Goal: Task Accomplishment & Management: Complete application form

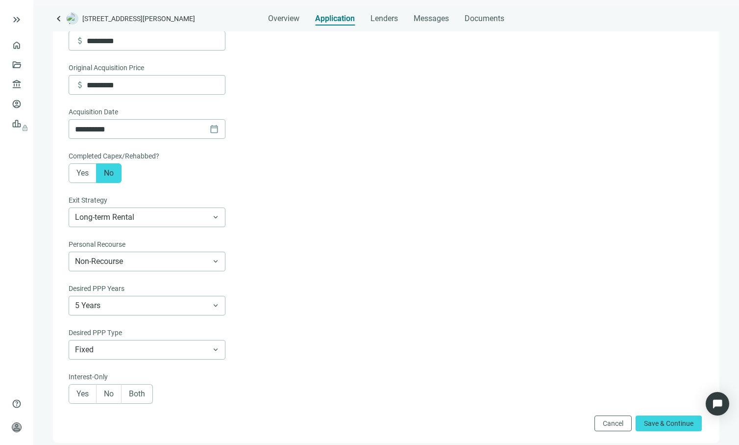
scroll to position [196, 0]
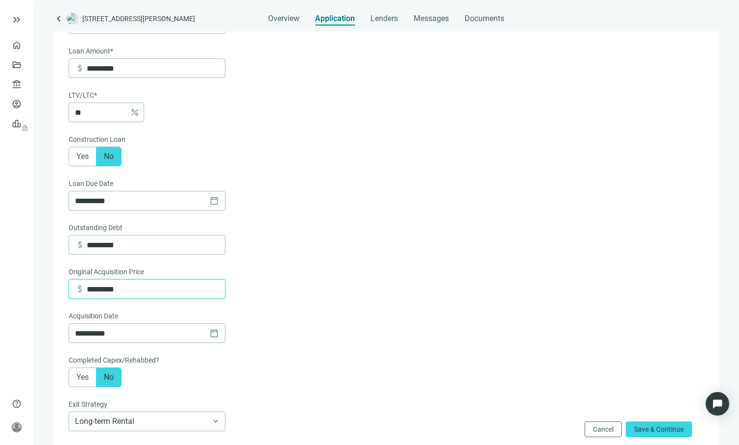
drag, startPoint x: 129, startPoint y: 291, endPoint x: 79, endPoint y: 289, distance: 50.5
click at [79, 289] on div "attach_money *********" at bounding box center [150, 288] width 150 height 19
type input "*"
type input "*********"
drag, startPoint x: 125, startPoint y: 247, endPoint x: 67, endPoint y: 244, distance: 58.4
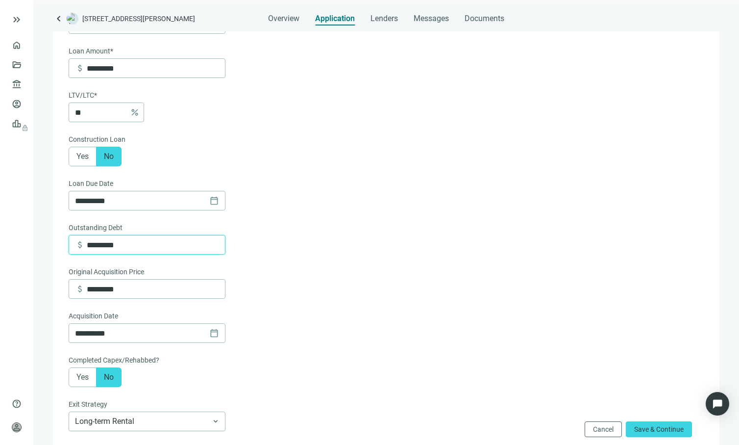
click at [67, 244] on div "**********" at bounding box center [386, 267] width 647 height 747
type input "*********"
click at [412, 214] on form "**********" at bounding box center [385, 266] width 633 height 735
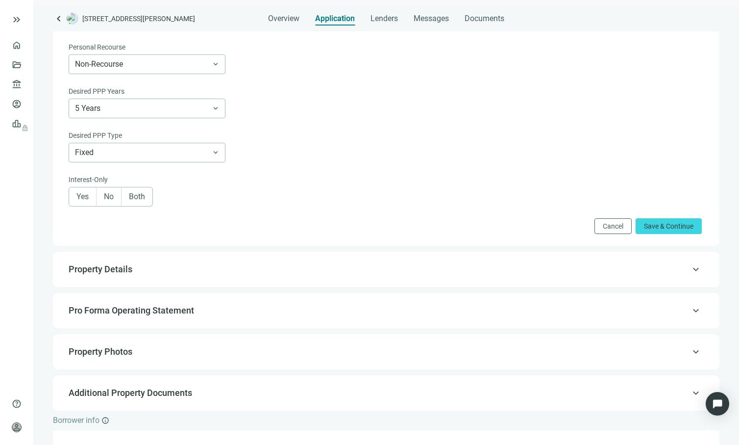
scroll to position [687, 0]
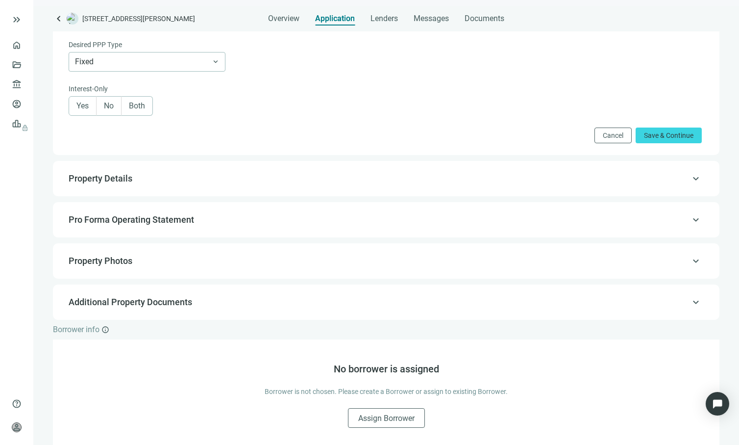
click at [295, 175] on span "Property Details" at bounding box center [385, 179] width 633 height 12
type input "*********"
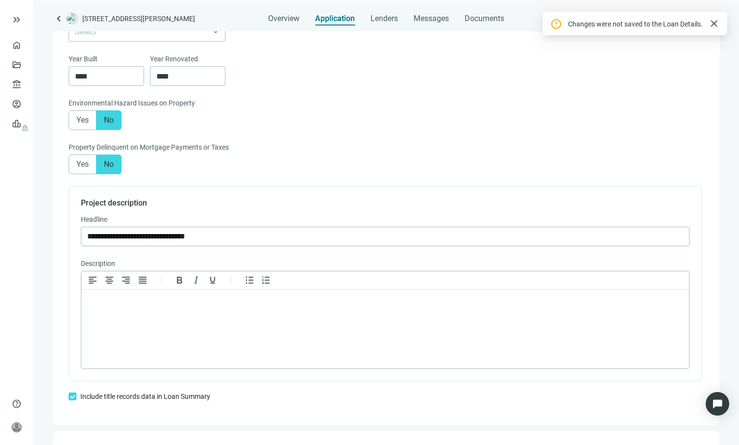
scroll to position [688, 0]
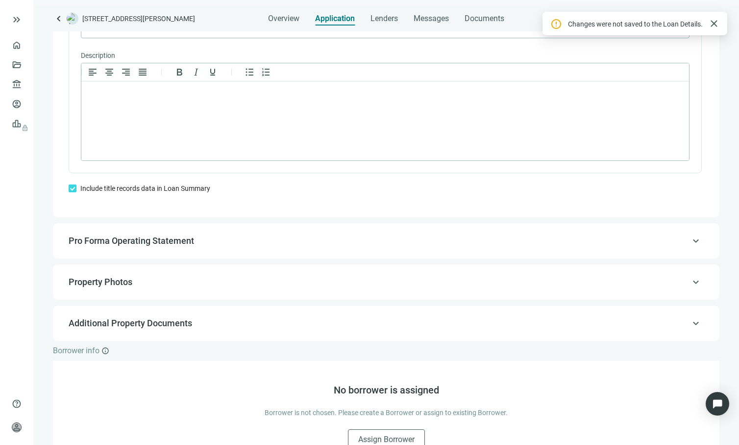
click at [287, 236] on span "Pro Forma Operating Statement" at bounding box center [385, 241] width 633 height 12
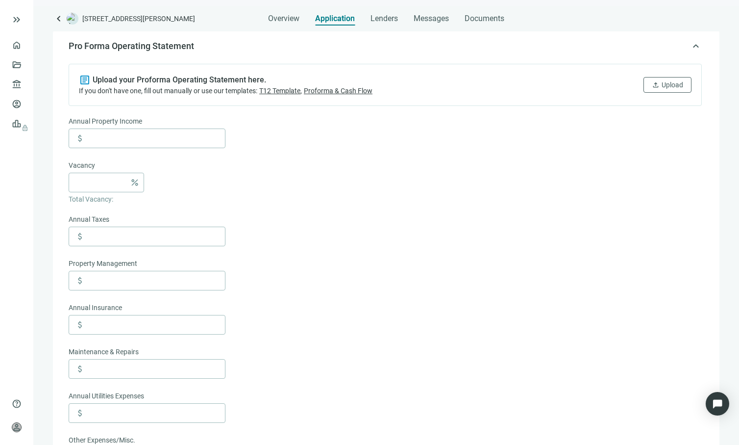
scroll to position [111, 0]
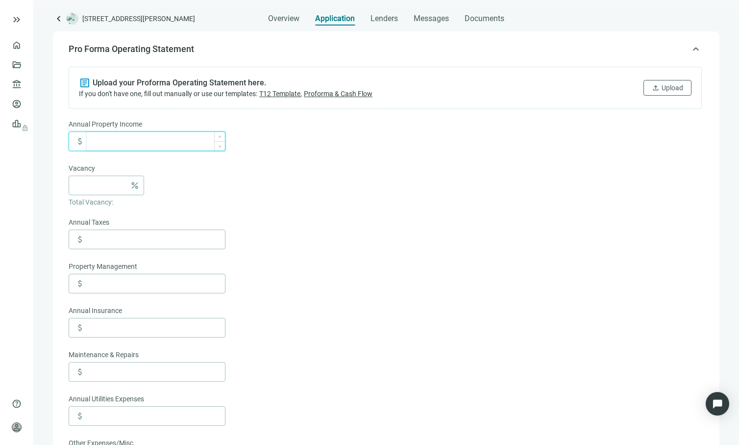
click at [187, 143] on input at bounding box center [156, 141] width 138 height 19
type input "*******"
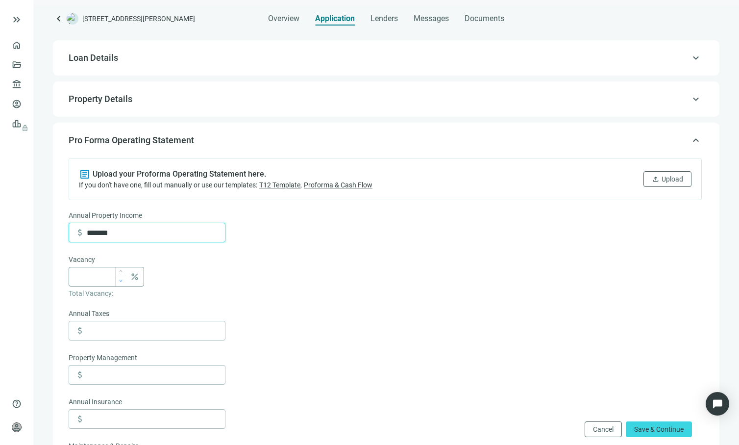
scroll to position [27, 0]
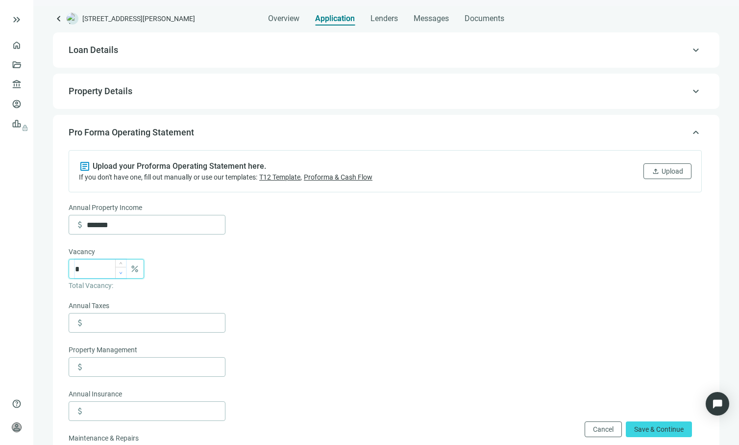
click at [120, 268] on span "Decrease Value" at bounding box center [120, 272] width 11 height 11
drag, startPoint x: 92, startPoint y: 270, endPoint x: 64, endPoint y: 271, distance: 28.5
click at [64, 271] on div "article Upload your Proforma Operating Statement here. If you don't have one, f…" at bounding box center [386, 450] width 647 height 613
type input "***"
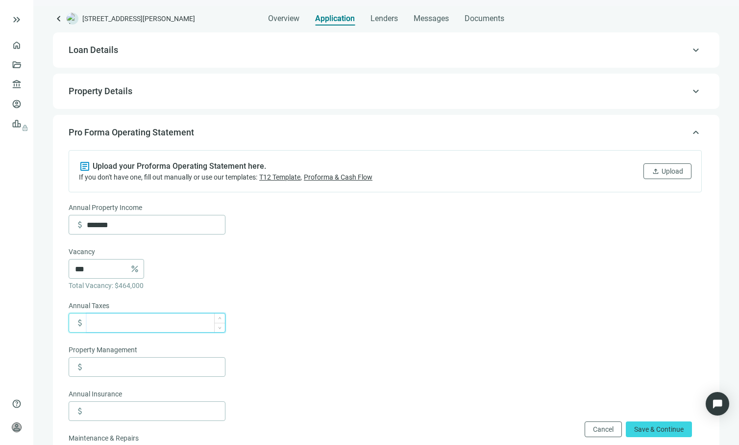
click at [168, 321] on input at bounding box center [156, 322] width 138 height 19
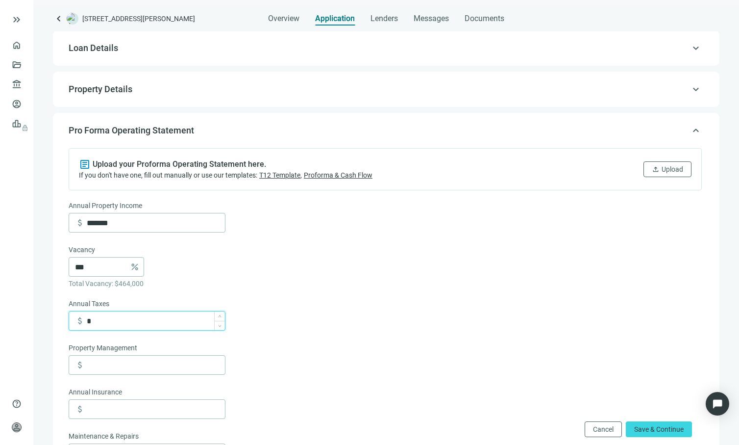
scroll to position [204, 0]
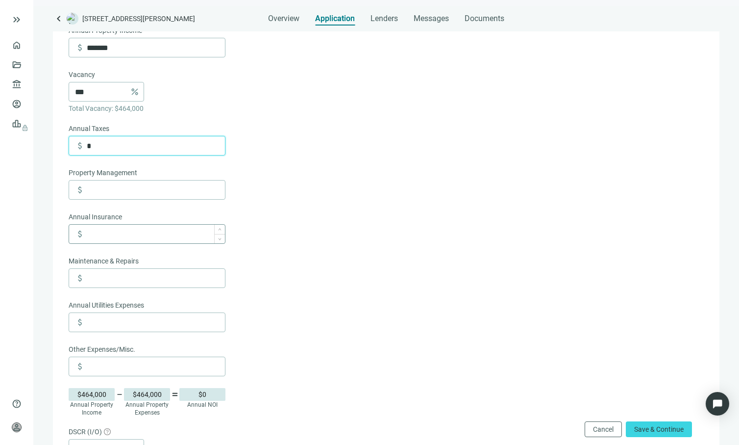
type input "*"
click at [126, 235] on input at bounding box center [156, 234] width 138 height 19
type input "******"
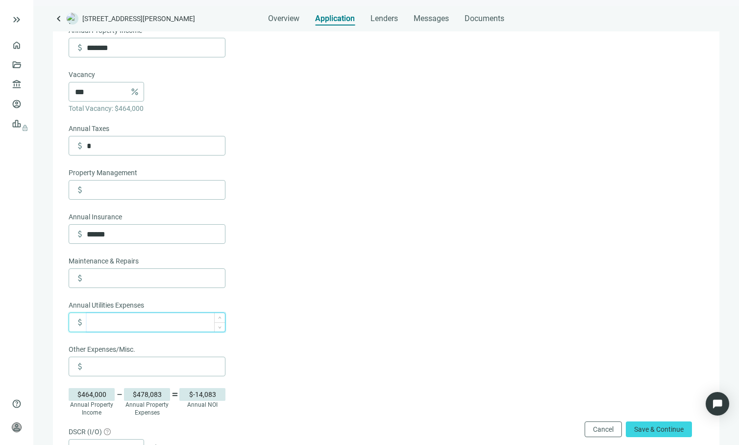
click at [136, 326] on input at bounding box center [156, 322] width 138 height 19
click at [288, 270] on form "Annual Property Income attach_money ******* Vacancy *** percent Total Vacancy: …" at bounding box center [385, 299] width 633 height 549
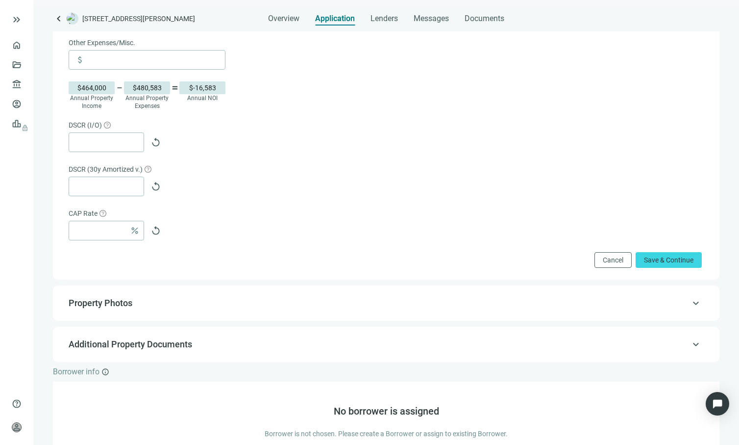
scroll to position [174, 0]
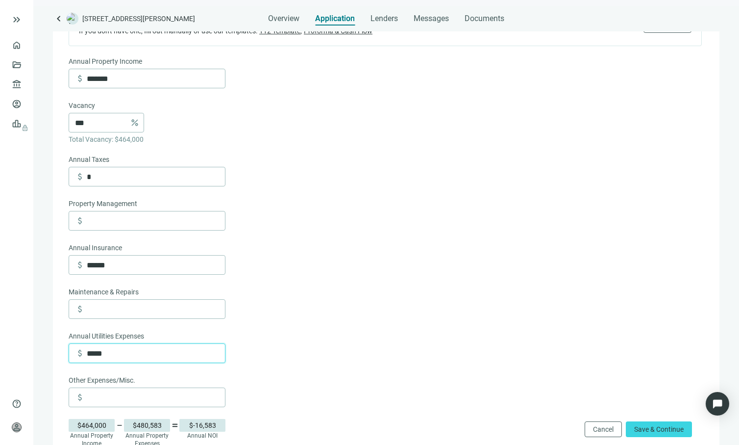
drag, startPoint x: 113, startPoint y: 351, endPoint x: 75, endPoint y: 355, distance: 38.0
click at [75, 355] on div "attach_money *****" at bounding box center [150, 353] width 150 height 19
type input "******"
click at [337, 234] on form "Annual Property Income attach_money ******* Vacancy *** percent Total Vacancy: …" at bounding box center [385, 330] width 633 height 549
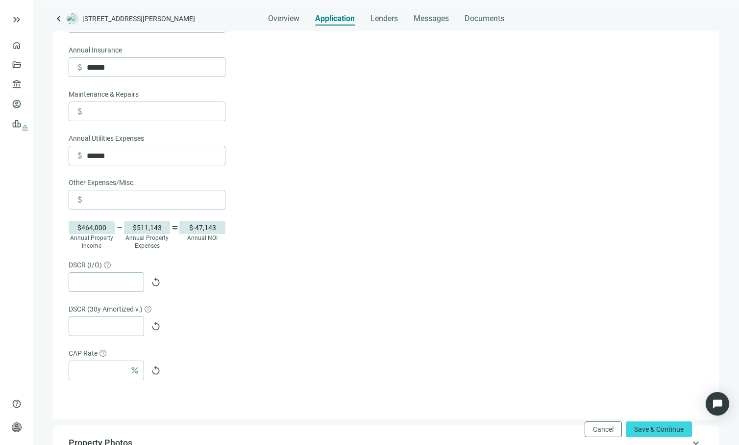
scroll to position [490, 0]
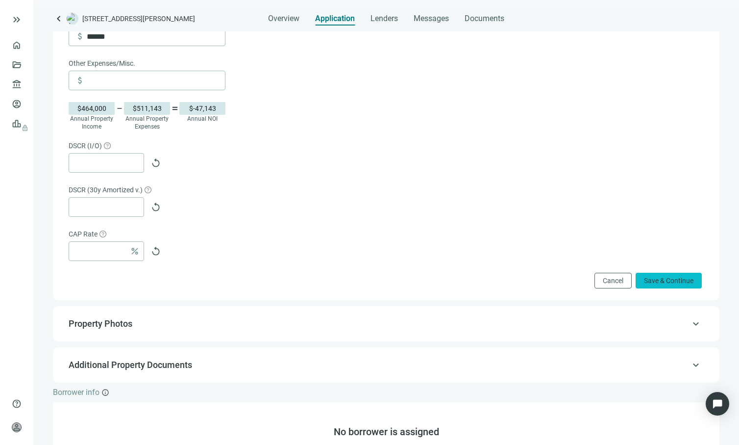
click at [650, 282] on span "Save & Continue" at bounding box center [669, 280] width 50 height 8
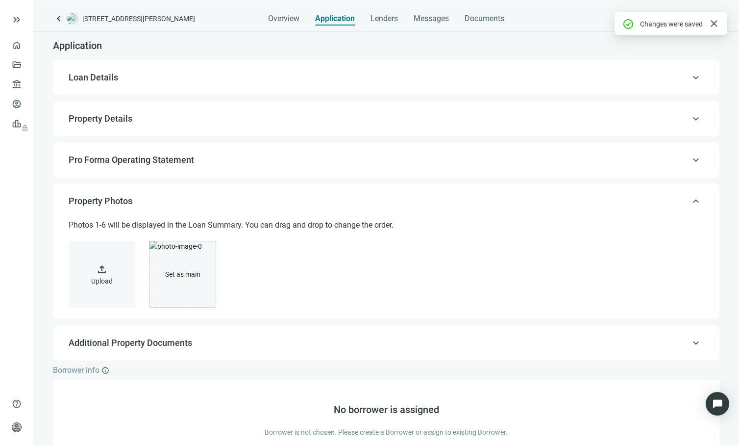
click at [479, 170] on div "keyboard_arrow_up Pro Forma Operating Statement" at bounding box center [386, 160] width 647 height 24
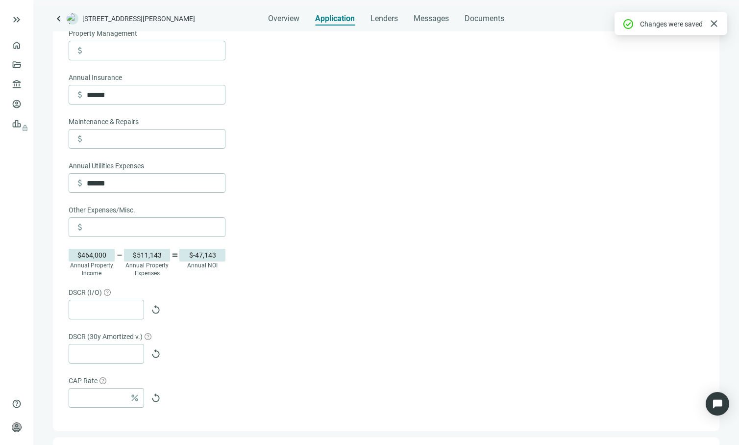
scroll to position [531, 0]
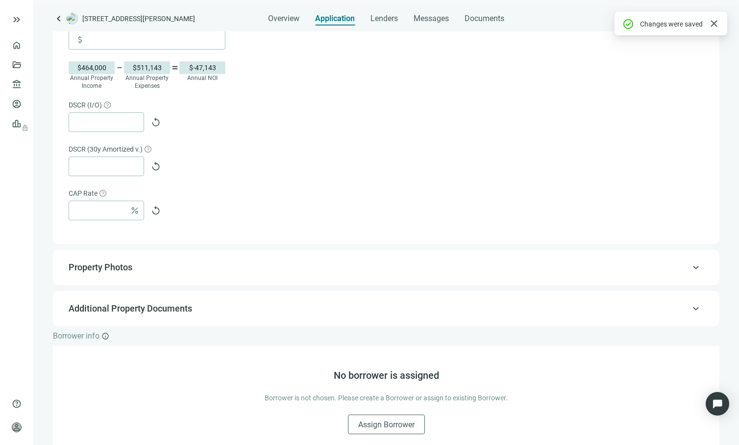
click at [299, 216] on div "percent replay" at bounding box center [385, 211] width 633 height 20
click at [154, 124] on span "replay" at bounding box center [156, 122] width 10 height 10
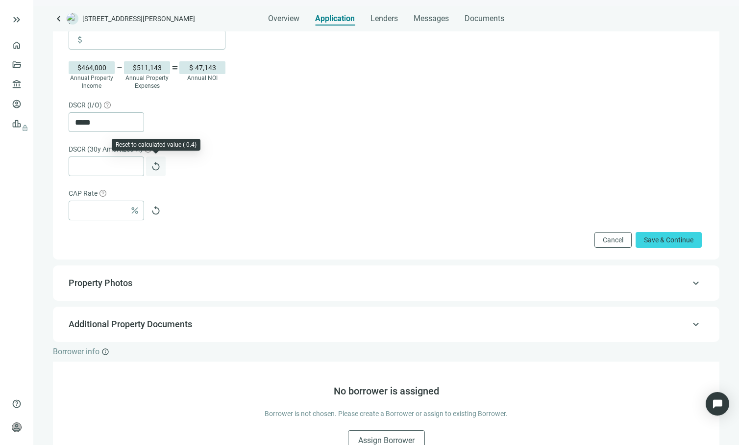
click at [155, 164] on span "replay" at bounding box center [156, 166] width 10 height 10
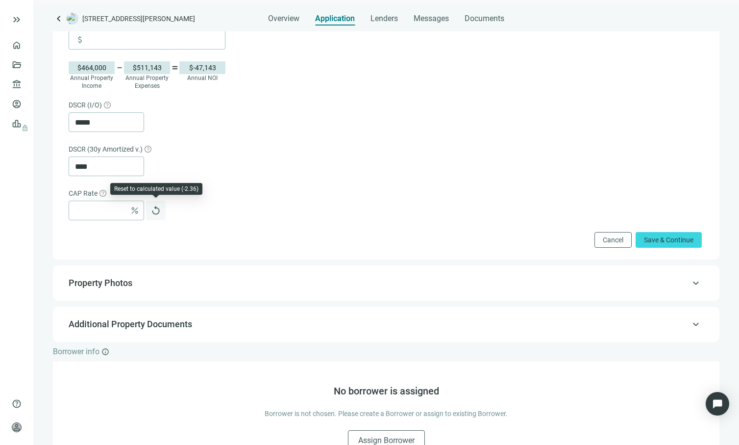
click at [154, 211] on span "replay" at bounding box center [156, 210] width 10 height 10
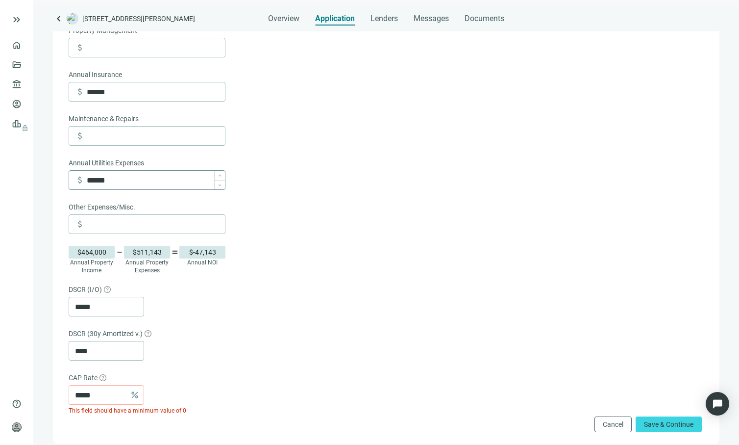
scroll to position [263, 0]
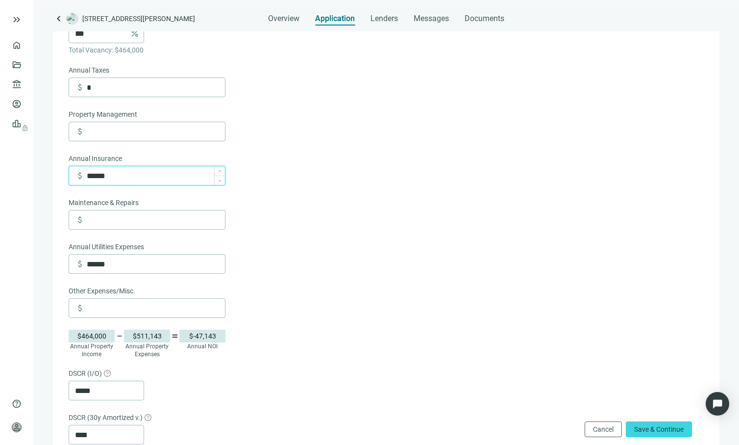
click at [132, 177] on input "******" at bounding box center [156, 175] width 138 height 19
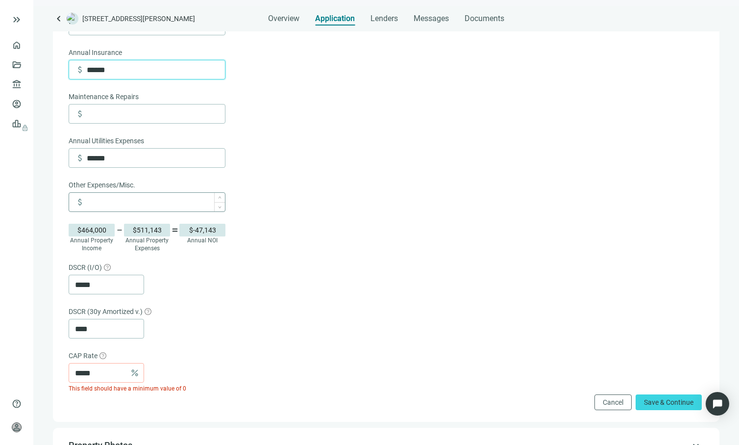
scroll to position [367, 0]
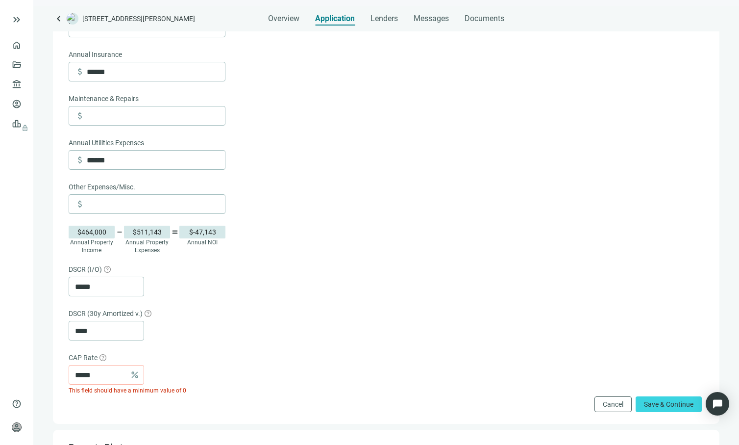
click at [381, 164] on form "Annual Property Income attach_money ******* Vacancy *** percent Total Vacancy: …" at bounding box center [385, 137] width 633 height 549
drag, startPoint x: 122, startPoint y: 74, endPoint x: 56, endPoint y: 76, distance: 65.2
click at [56, 76] on div "keyboard_arrow_up Pro Forma Operating Statement article Upload your Proforma Op…" at bounding box center [386, 99] width 667 height 648
type input "*****"
click at [288, 127] on form "Annual Property Income attach_money ******* Vacancy *** percent Total Vacancy: …" at bounding box center [385, 137] width 633 height 549
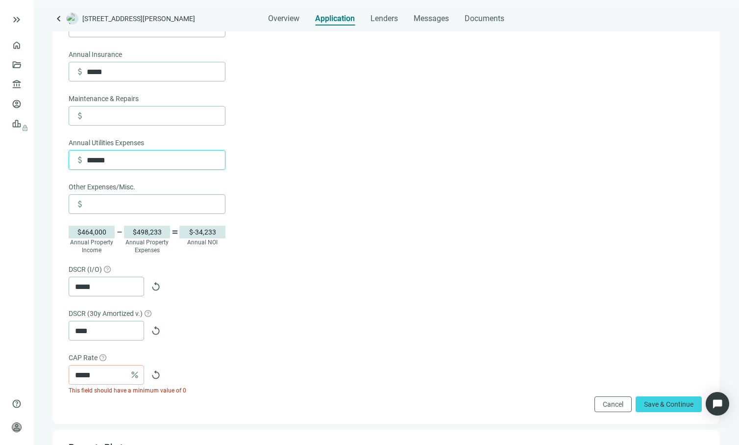
drag, startPoint x: 125, startPoint y: 164, endPoint x: 57, endPoint y: 164, distance: 67.2
click at [57, 164] on div "keyboard_arrow_up Pro Forma Operating Statement article Upload your Proforma Op…" at bounding box center [386, 99] width 667 height 648
type input "*****"
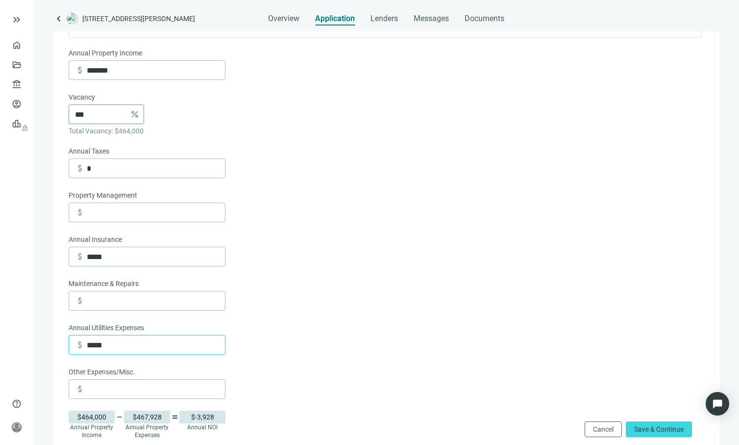
scroll to position [214, 0]
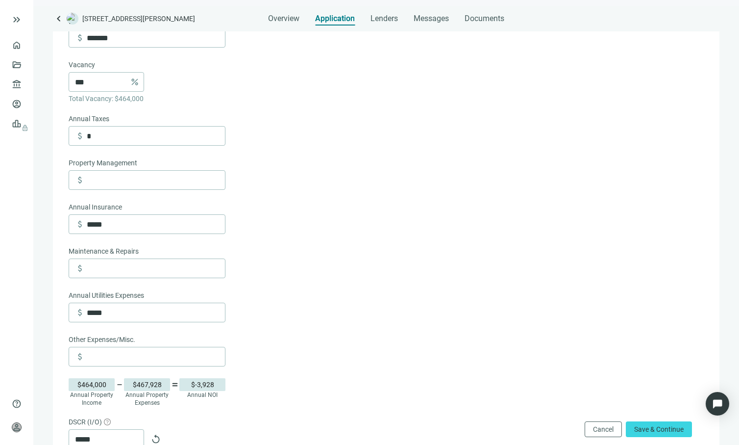
click at [390, 196] on form "Annual Property Income attach_money ******* Vacancy *** percent Total Vacancy: …" at bounding box center [385, 289] width 633 height 549
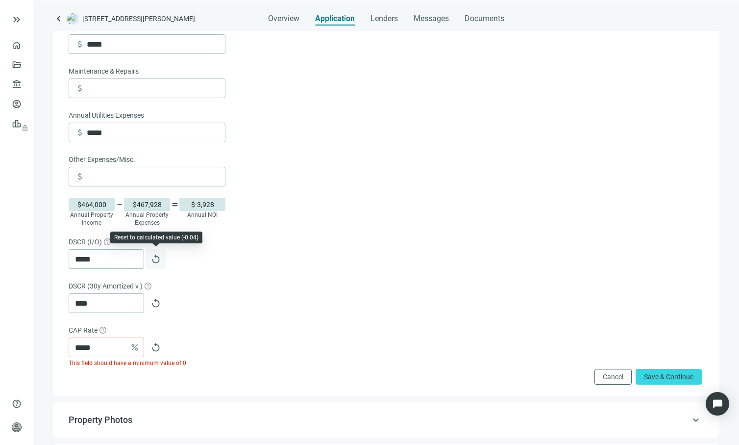
click at [157, 260] on span "replay" at bounding box center [156, 259] width 10 height 10
click at [158, 303] on span "replay" at bounding box center [156, 303] width 10 height 10
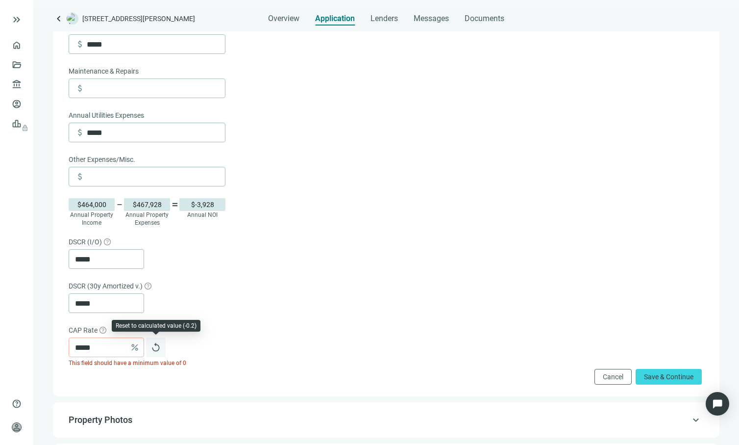
click at [156, 349] on span "replay" at bounding box center [156, 347] width 10 height 10
click at [203, 272] on form "Annual Property Income attach_money ******* Vacancy *** percent Total Vacancy: …" at bounding box center [385, 109] width 633 height 549
click at [204, 272] on form "Annual Property Income attach_money ******* Vacancy *** percent Total Vacancy: …" at bounding box center [385, 109] width 633 height 549
click at [295, 273] on form "Annual Property Income attach_money ******* Vacancy *** percent Total Vacancy: …" at bounding box center [385, 109] width 633 height 549
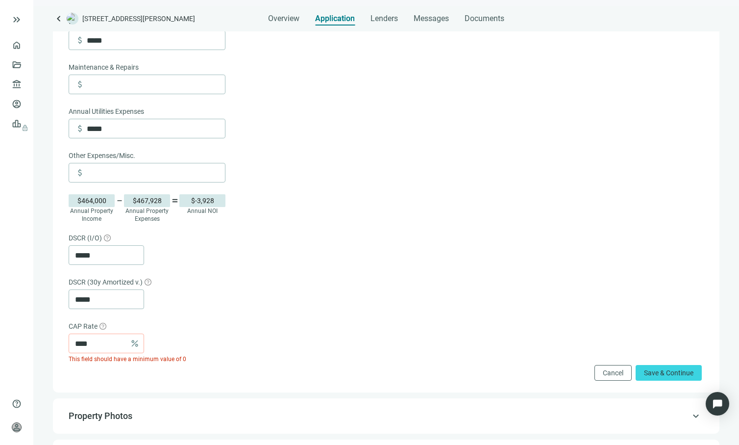
scroll to position [506, 0]
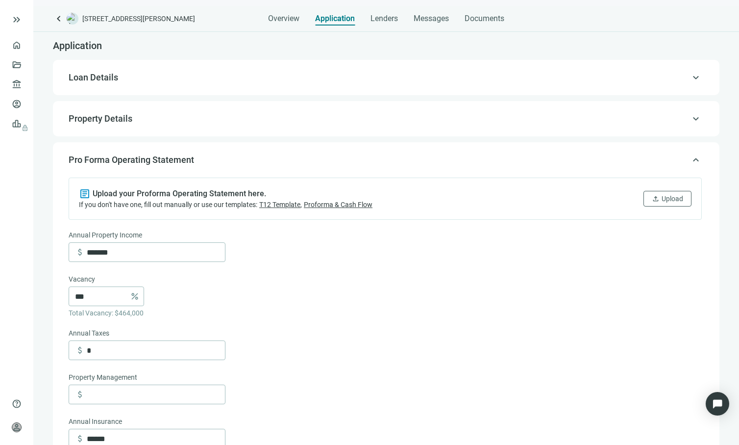
click at [224, 77] on span "Loan Details" at bounding box center [385, 78] width 633 height 12
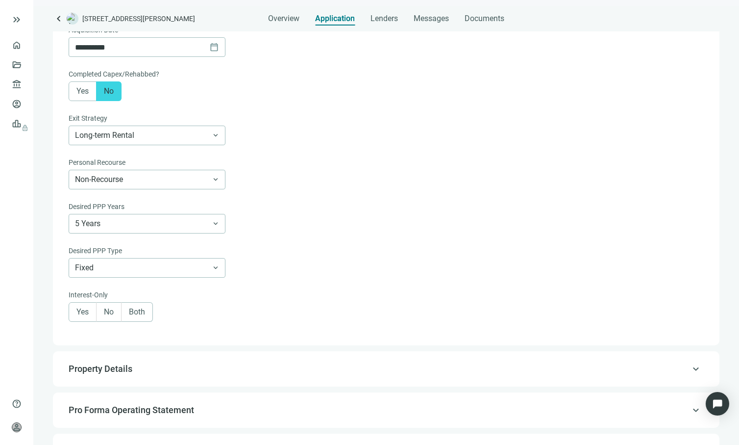
scroll to position [687, 0]
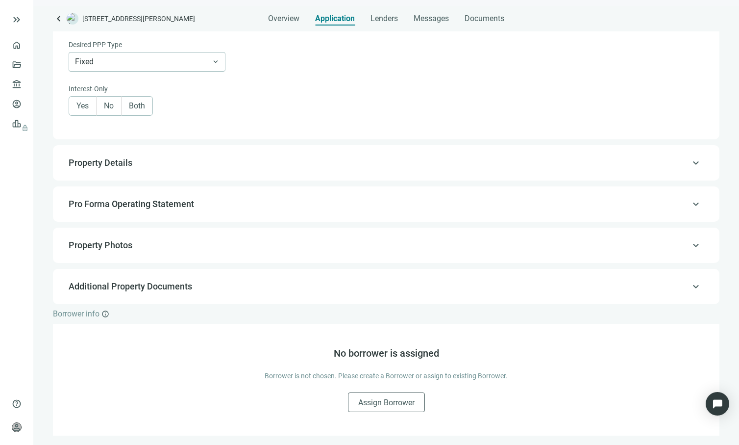
click at [117, 166] on span "Property Details" at bounding box center [101, 162] width 64 height 10
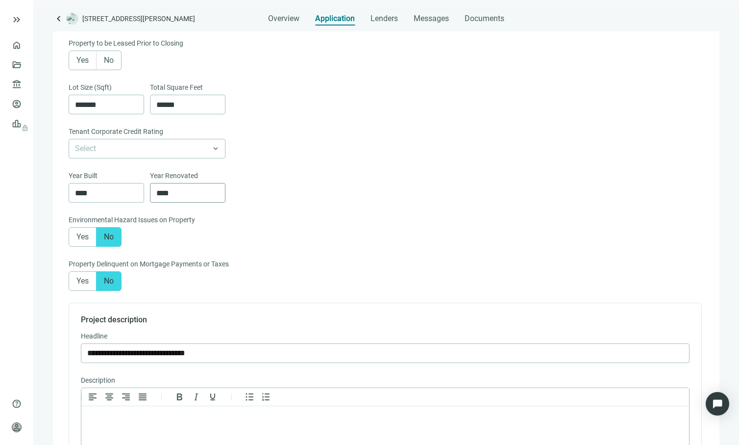
scroll to position [277, 0]
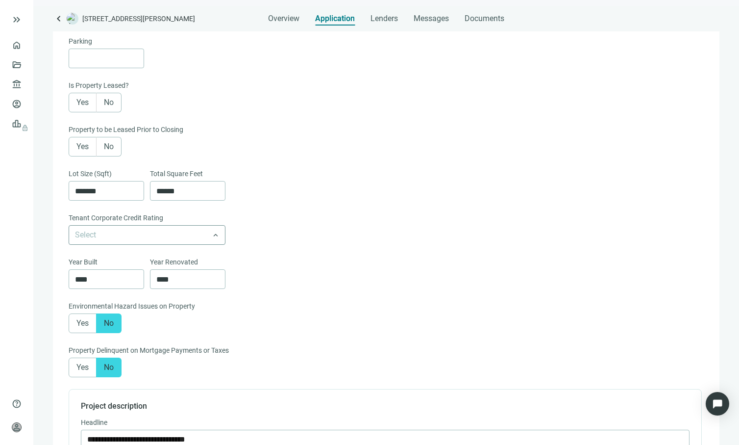
click at [150, 232] on input "search" at bounding box center [142, 235] width 135 height 19
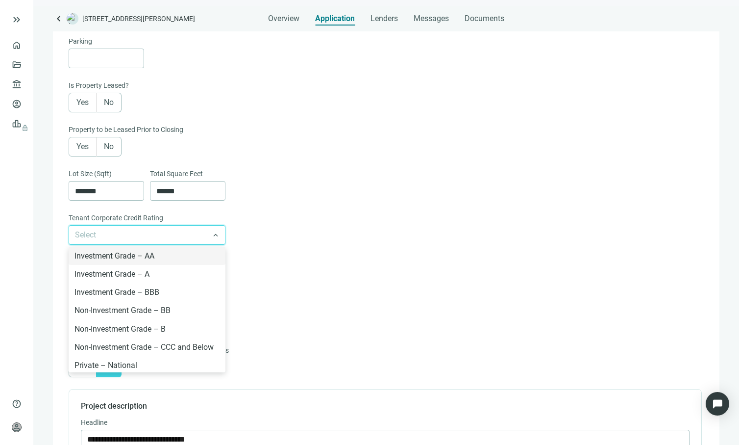
click at [430, 192] on div "Lot Size (Sqft) ******* Total Square Feet ******" at bounding box center [385, 190] width 633 height 44
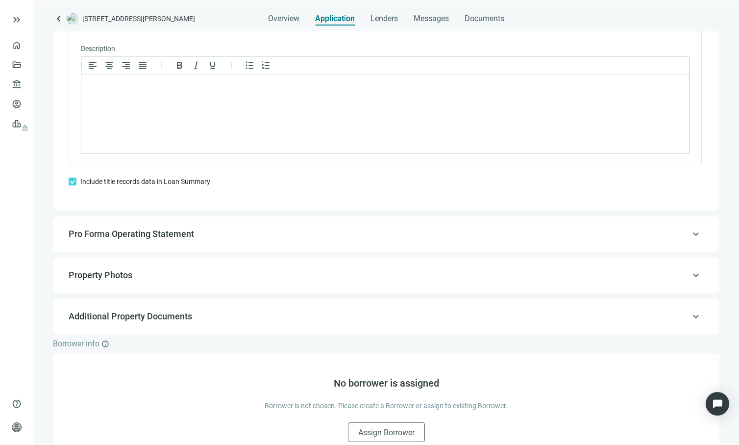
scroll to position [754, 0]
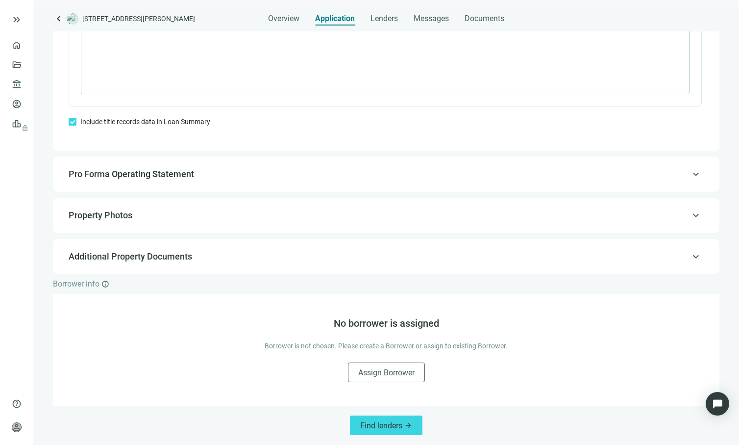
click at [228, 177] on span "Pro Forma Operating Statement" at bounding box center [385, 174] width 633 height 12
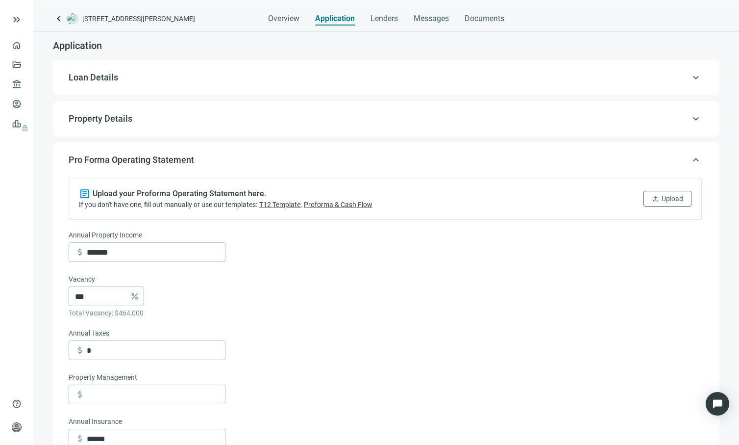
click at [209, 85] on div "keyboard_arrow_up Loan Details" at bounding box center [386, 78] width 647 height 24
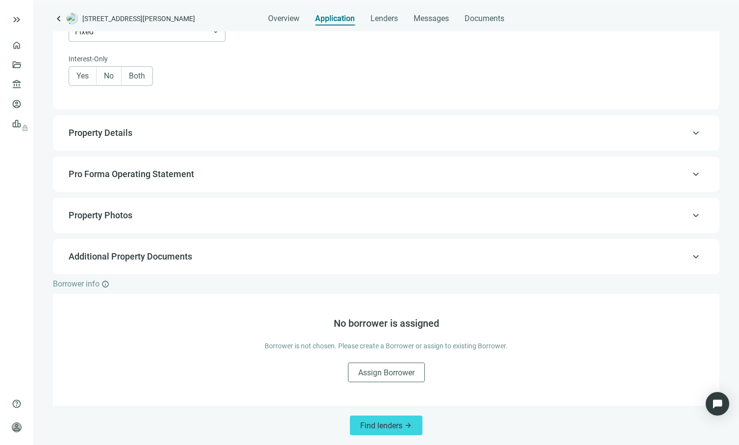
scroll to position [627, 0]
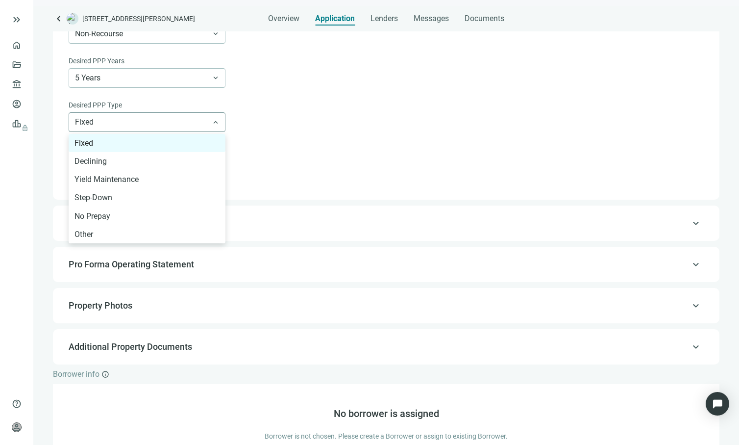
click at [155, 118] on span "Fixed" at bounding box center [147, 122] width 144 height 19
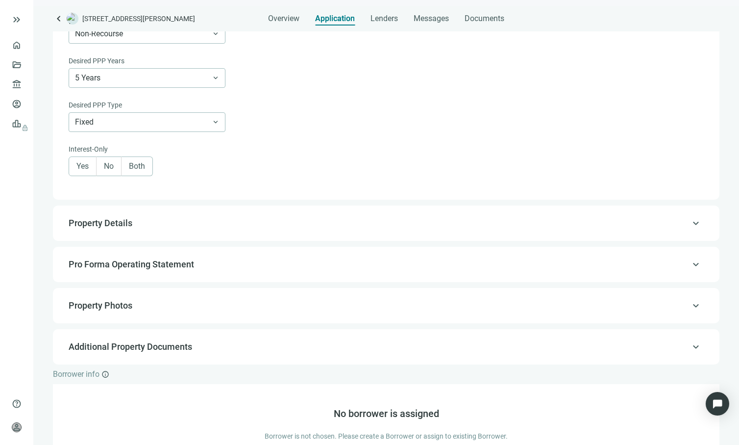
click at [199, 225] on span "Property Details" at bounding box center [385, 223] width 633 height 12
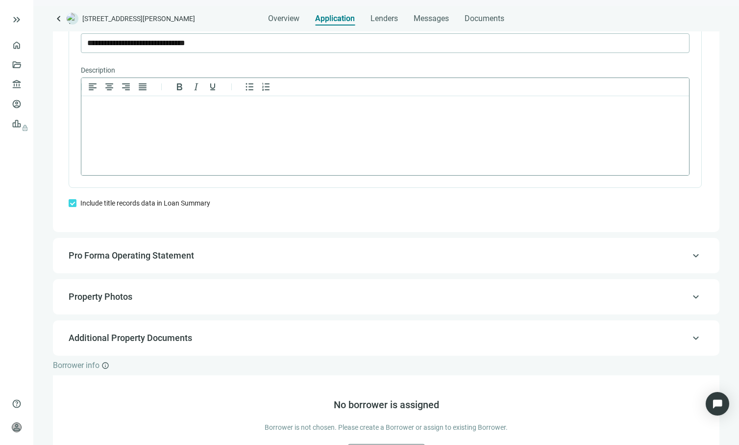
scroll to position [754, 0]
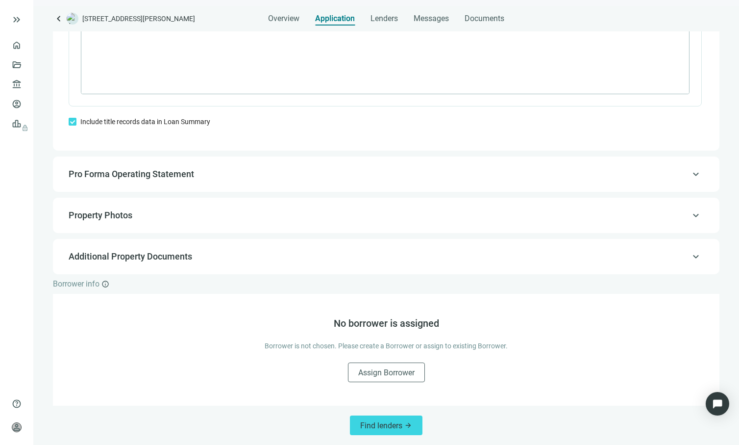
click at [190, 183] on div "keyboard_arrow_up Pro Forma Operating Statement" at bounding box center [386, 174] width 647 height 24
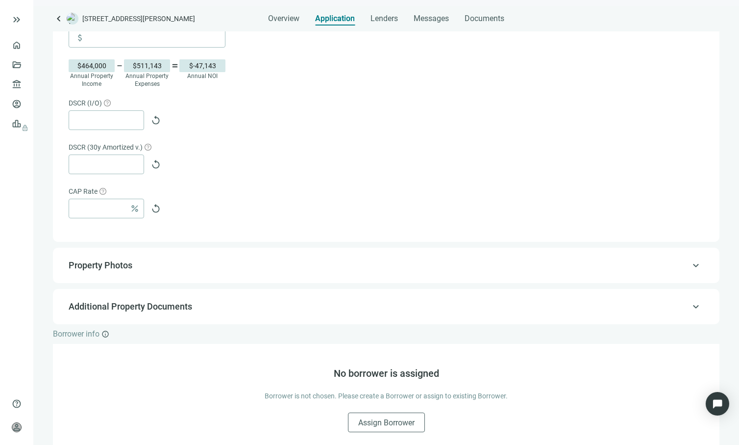
scroll to position [583, 0]
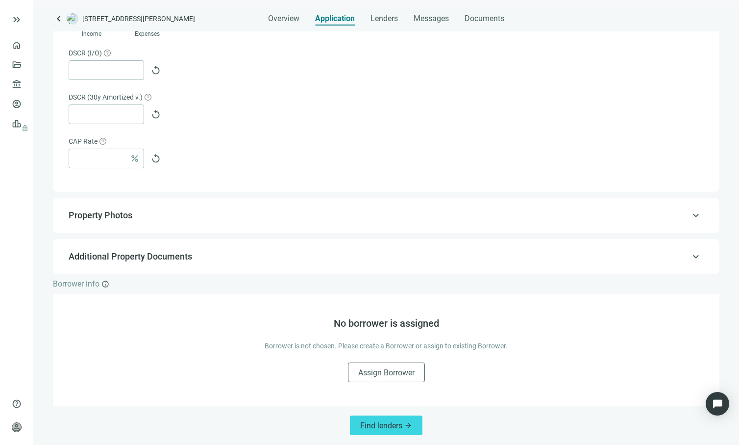
click at [224, 222] on div "keyboard_arrow_up Property Photos" at bounding box center [386, 215] width 647 height 24
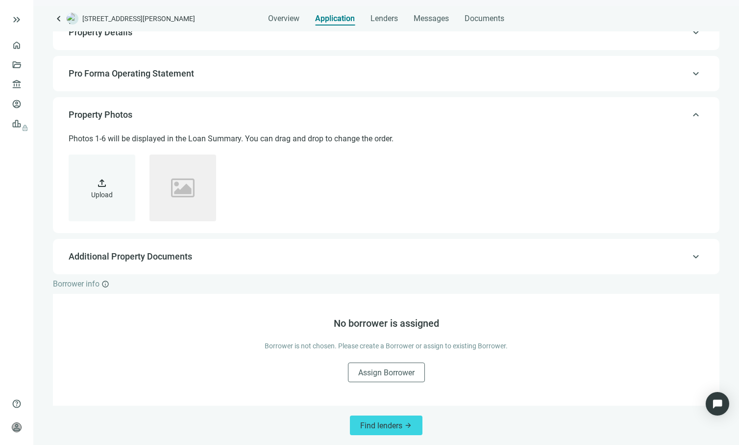
scroll to position [86, 0]
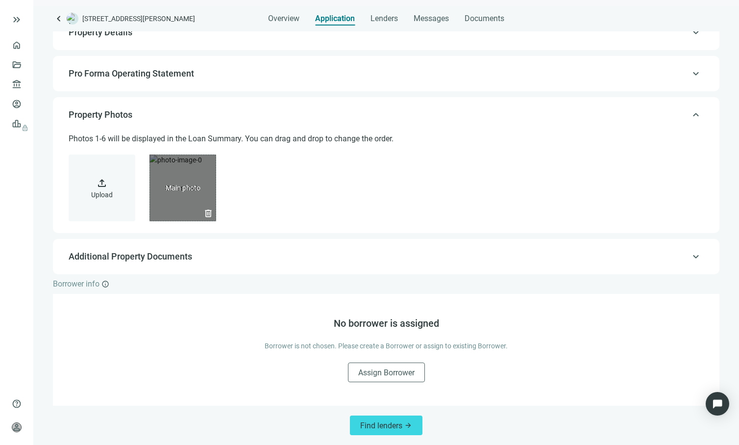
click at [179, 197] on div "delete" at bounding box center [183, 187] width 67 height 67
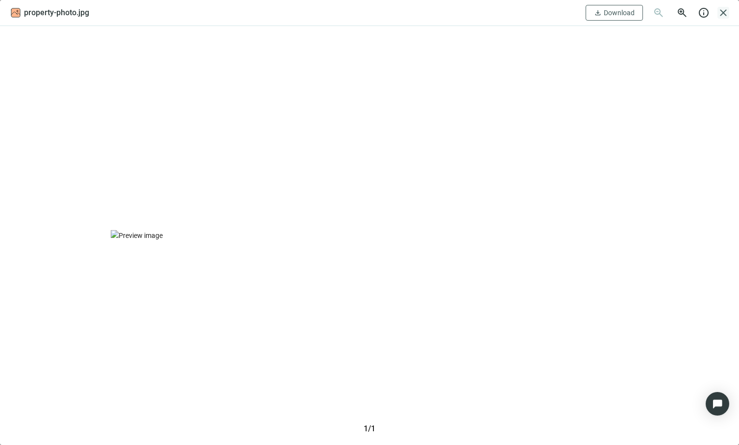
click at [723, 11] on span "close" at bounding box center [724, 13] width 12 height 12
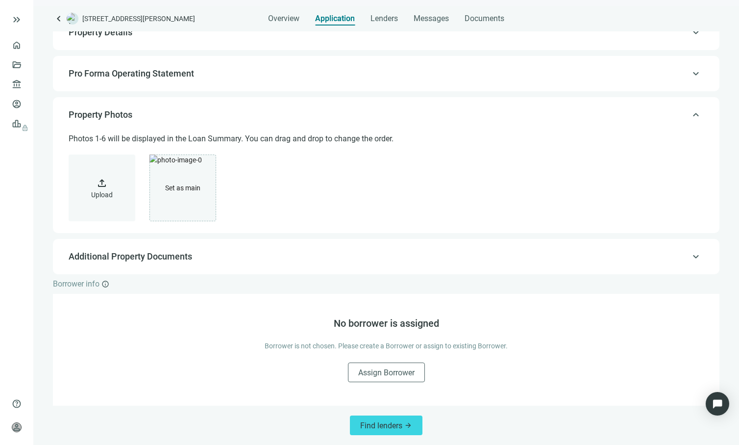
click at [220, 265] on div "keyboard_arrow_up Additional Property Documents" at bounding box center [386, 257] width 647 height 24
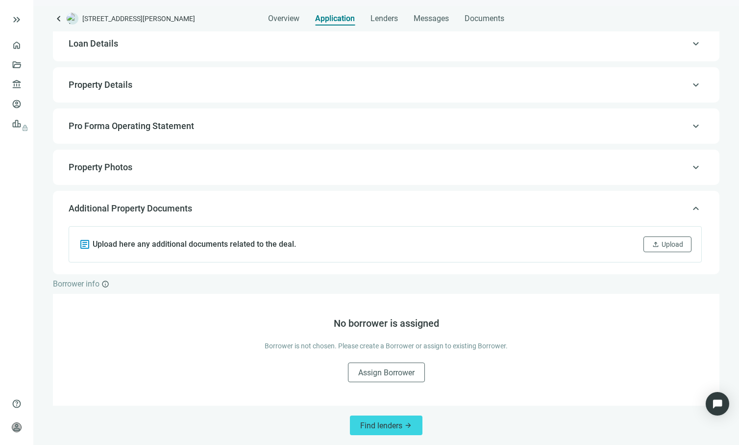
scroll to position [34, 0]
click at [662, 243] on span "Upload" at bounding box center [673, 244] width 22 height 8
click at [203, 56] on div "**********" at bounding box center [386, 43] width 667 height 35
click at [189, 80] on span "Property Details" at bounding box center [385, 85] width 633 height 12
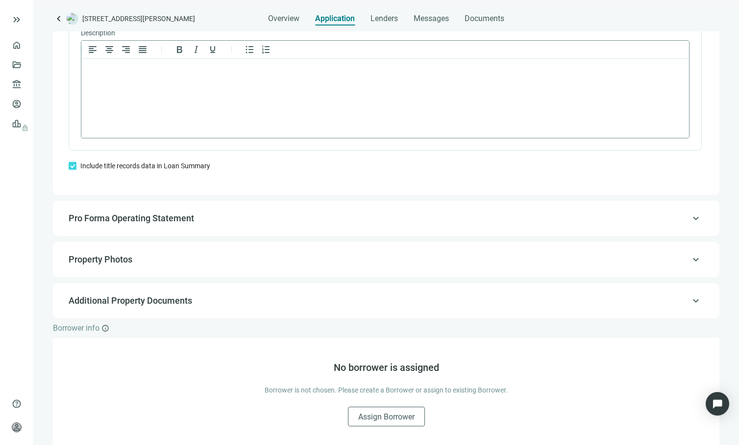
scroll to position [507, 0]
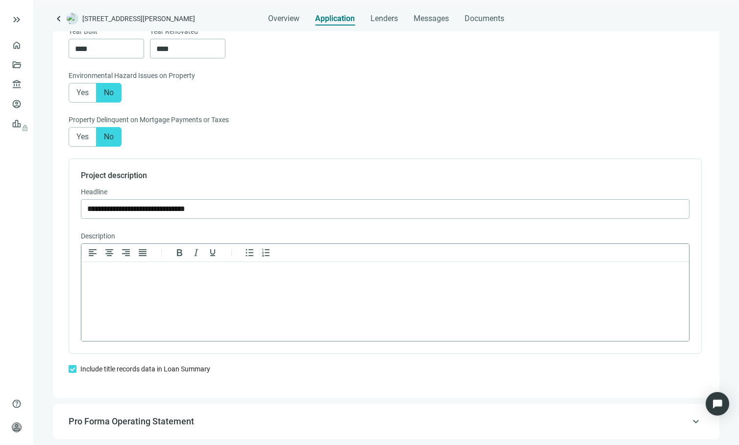
click at [164, 274] on p "Rich Text Area. Press ALT-0 for help." at bounding box center [385, 275] width 591 height 10
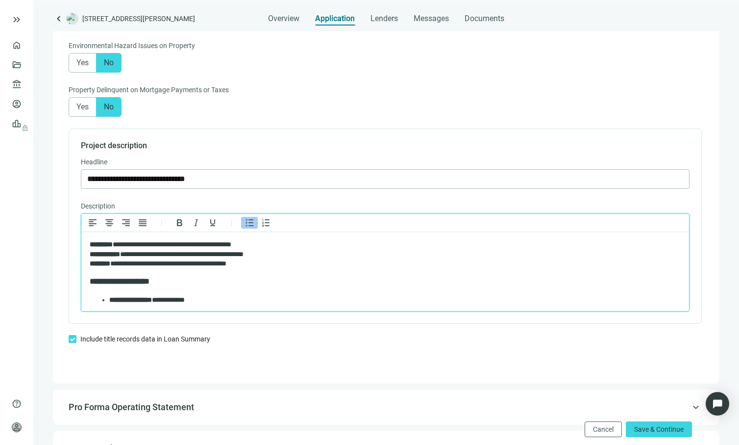
scroll to position [130, 0]
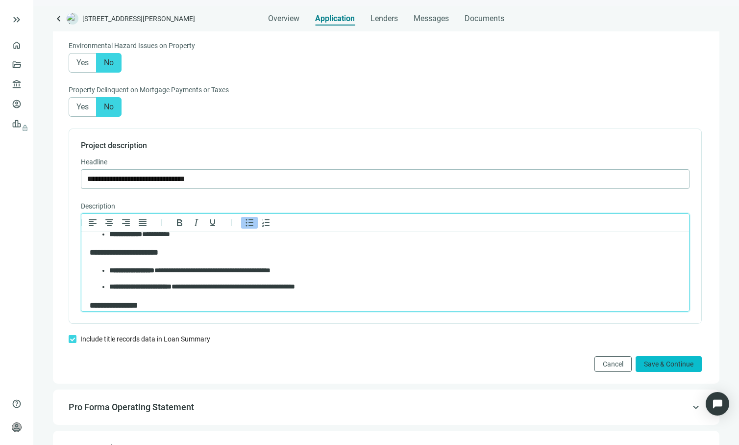
click at [651, 359] on button "Save & Continue" at bounding box center [669, 364] width 66 height 16
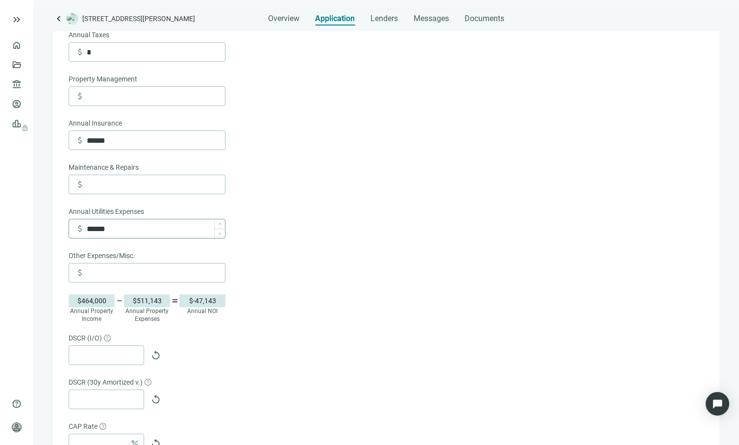
scroll to position [368, 0]
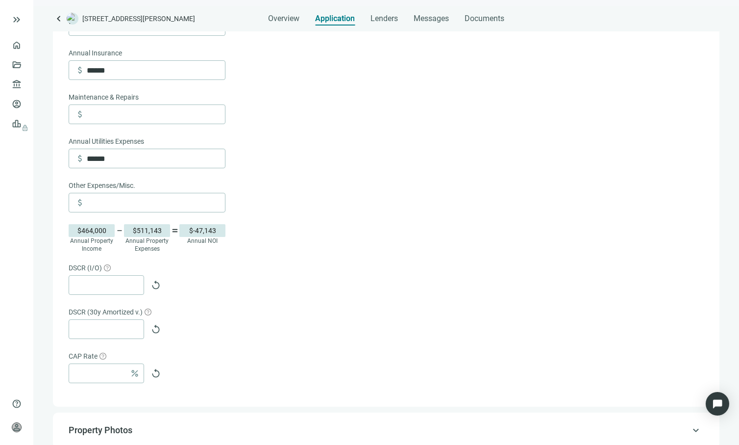
click at [157, 231] on div "$511,143" at bounding box center [147, 230] width 46 height 13
click at [214, 234] on div "$-47,143" at bounding box center [202, 230] width 46 height 13
click at [173, 230] on span "equal" at bounding box center [175, 230] width 8 height 8
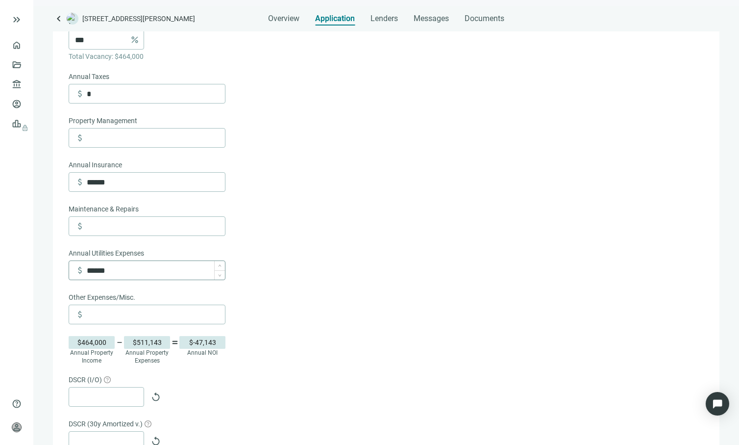
scroll to position [175, 0]
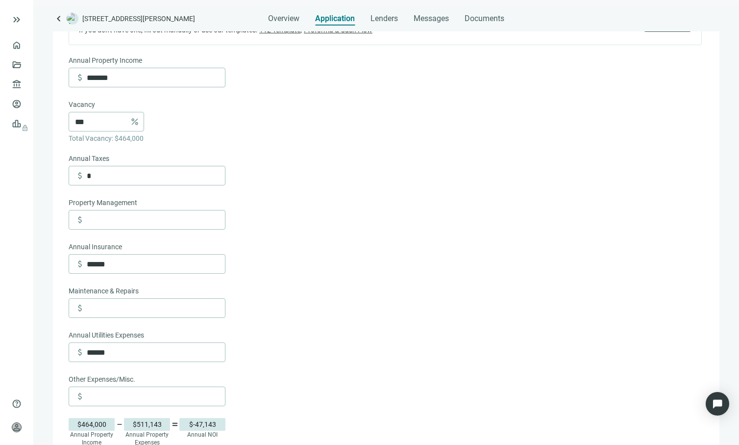
click at [359, 161] on form "Annual Property Income attach_money ******* Vacancy *** percent Total Vacancy: …" at bounding box center [385, 316] width 633 height 522
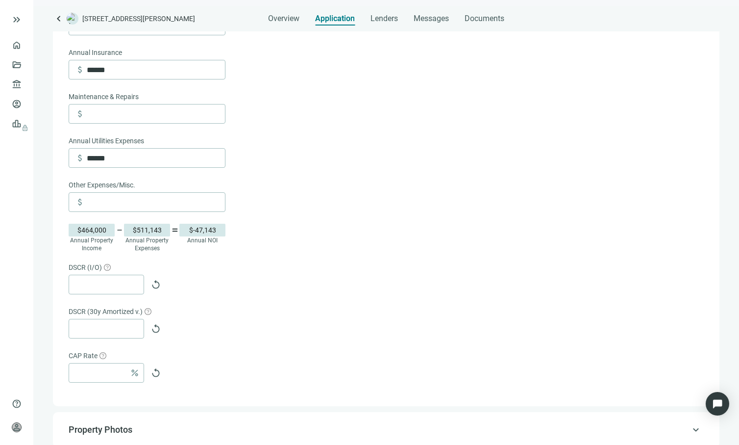
scroll to position [583, 0]
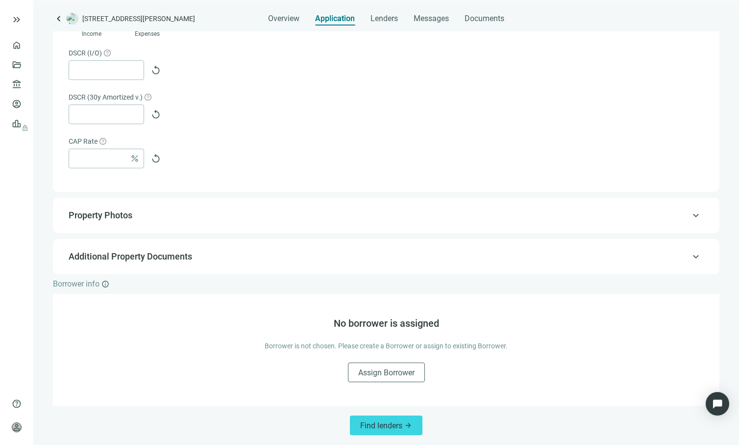
click at [178, 217] on span "Property Photos" at bounding box center [385, 215] width 633 height 12
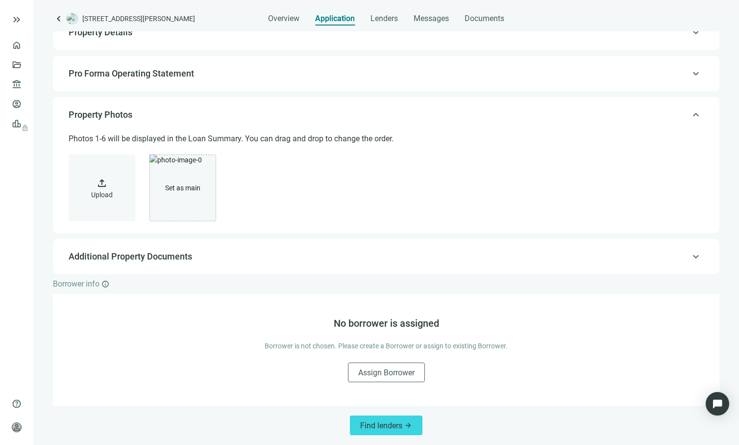
click at [184, 253] on span "Additional Property Documents" at bounding box center [131, 256] width 124 height 10
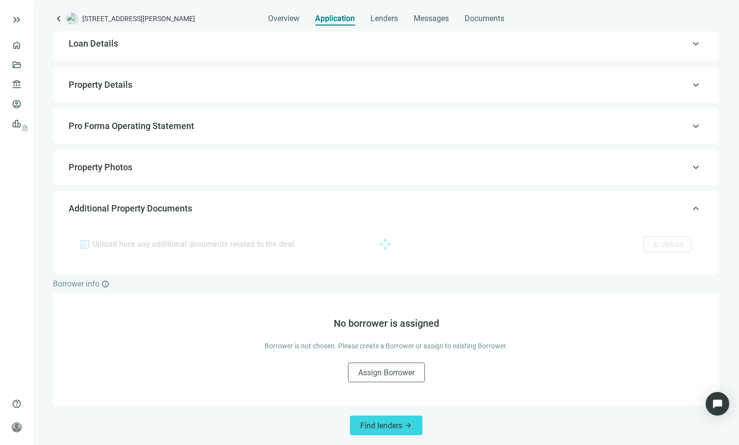
scroll to position [34, 0]
click at [198, 125] on span "Pro Forma Operating Statement" at bounding box center [385, 126] width 633 height 12
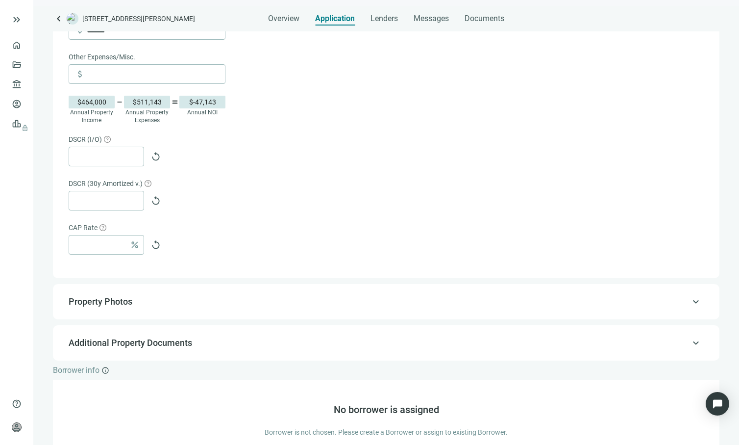
scroll to position [290, 0]
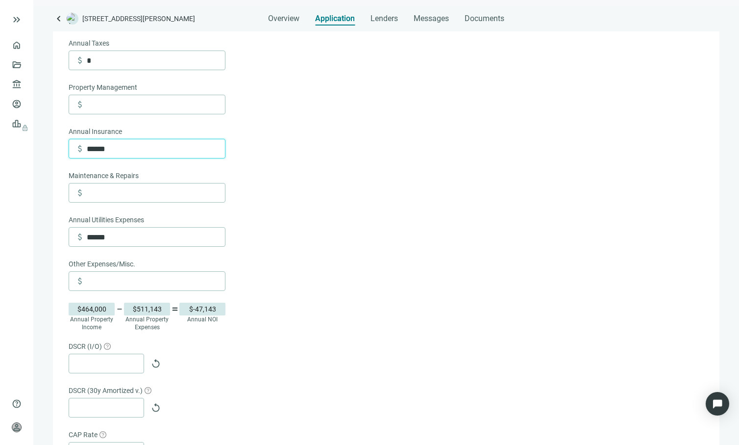
drag, startPoint x: 124, startPoint y: 153, endPoint x: 68, endPoint y: 147, distance: 56.7
click at [68, 147] on div "article Upload your Proforma Operating Statement here. If you don't have one, f…" at bounding box center [386, 180] width 647 height 597
type input "*"
drag, startPoint x: 133, startPoint y: 237, endPoint x: 81, endPoint y: 227, distance: 53.4
click at [81, 227] on div "attach_money ******" at bounding box center [147, 237] width 157 height 20
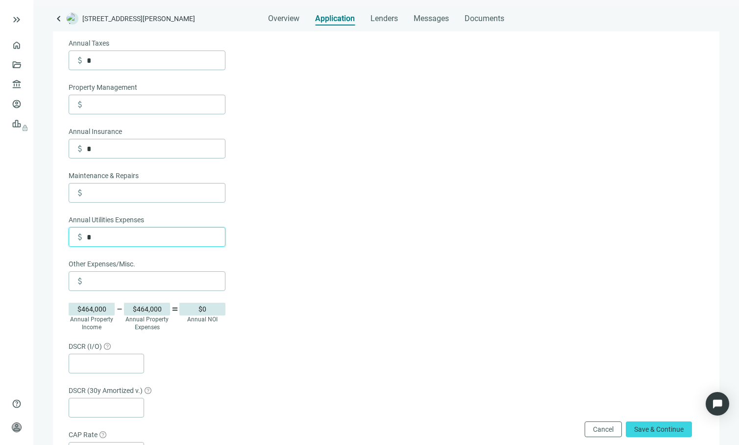
type input "*"
click at [396, 256] on form "Annual Property Income attach_money ******* Vacancy *** percent Total Vacancy: …" at bounding box center [385, 214] width 633 height 549
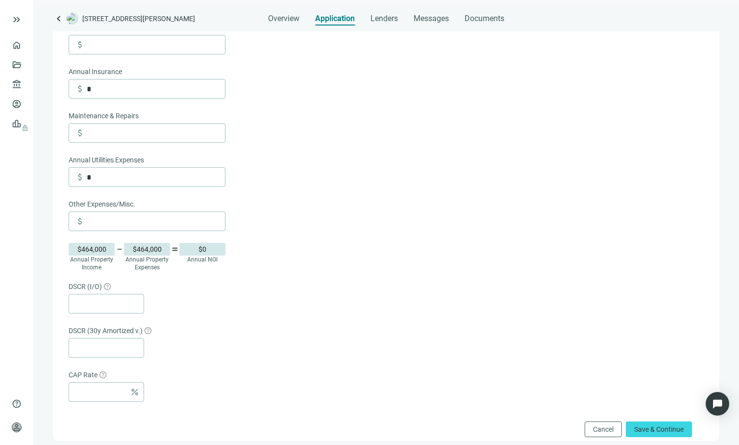
scroll to position [9, 0]
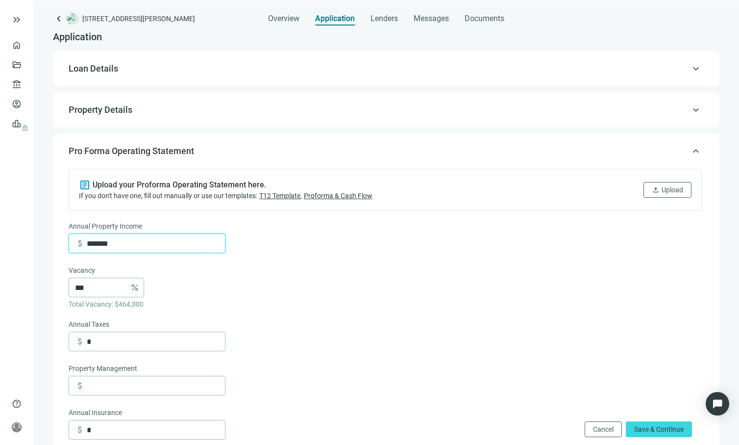
drag, startPoint x: 139, startPoint y: 242, endPoint x: 65, endPoint y: 237, distance: 74.2
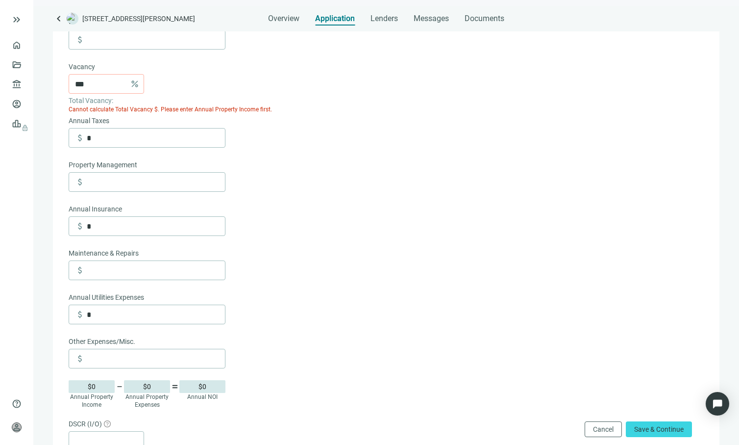
scroll to position [413, 0]
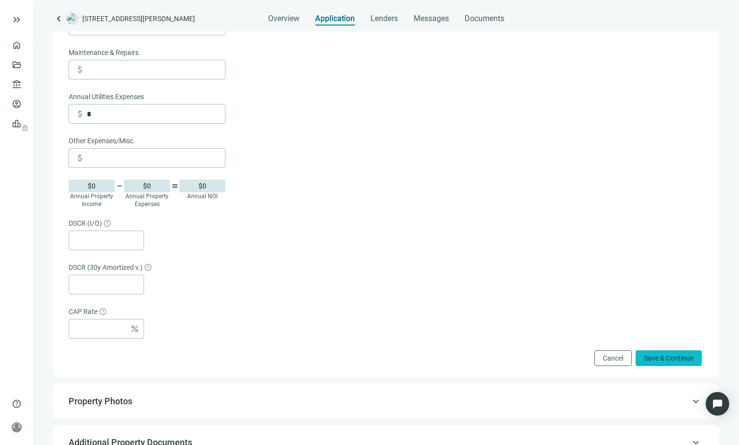
click at [636, 353] on button "Save & Continue" at bounding box center [669, 358] width 66 height 16
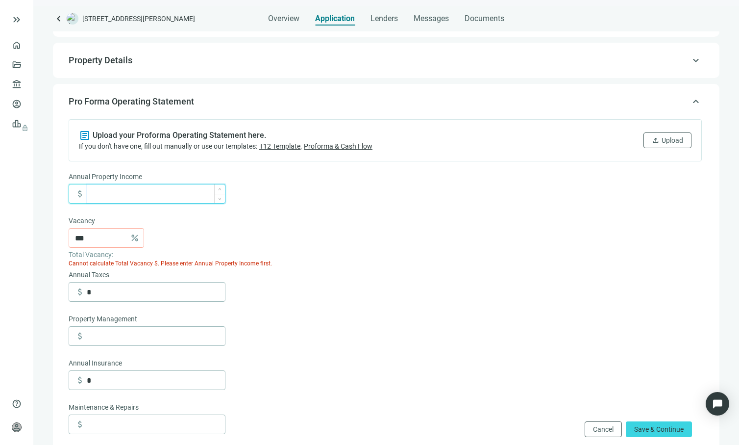
click at [137, 196] on input at bounding box center [156, 193] width 138 height 19
type input "*******"
click at [348, 230] on form "Annual Property Income attach_money ******* Vacancy *** percent Total Vacancy: …" at bounding box center [385, 445] width 633 height 549
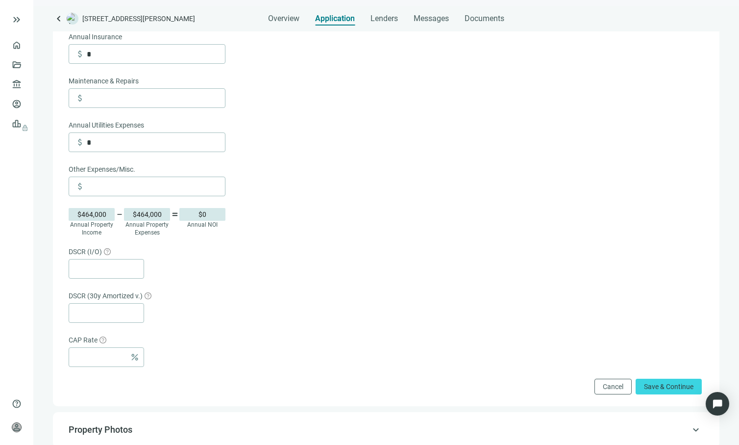
scroll to position [187, 0]
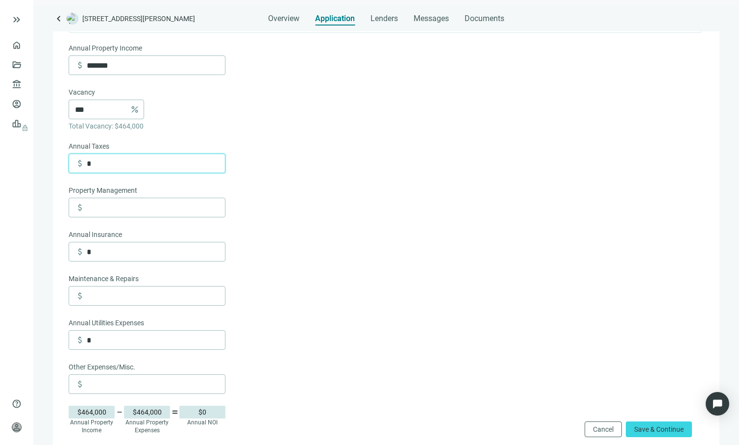
drag, startPoint x: 130, startPoint y: 164, endPoint x: 85, endPoint y: 164, distance: 45.1
click at [85, 164] on div "attach_money *" at bounding box center [150, 163] width 150 height 19
type input "***"
click at [425, 179] on form "Annual Property Income attach_money ******* Vacancy *** percent Total Vacancy: …" at bounding box center [385, 317] width 633 height 549
drag, startPoint x: 164, startPoint y: 171, endPoint x: 162, endPoint y: 164, distance: 7.1
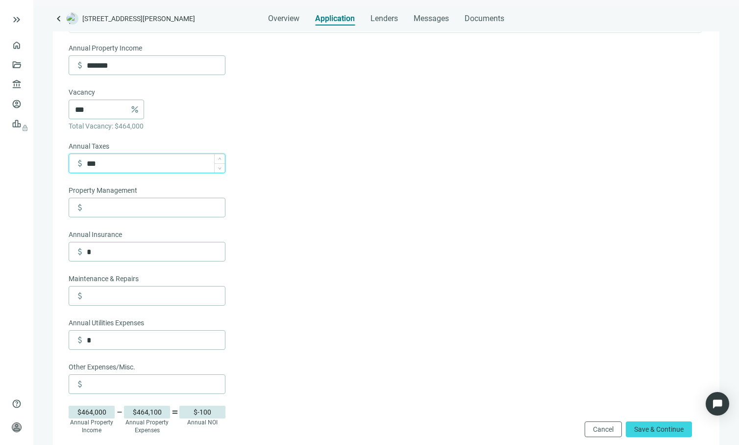
click at [149, 165] on input "***" at bounding box center [156, 163] width 138 height 19
drag, startPoint x: 158, startPoint y: 165, endPoint x: 79, endPoint y: 163, distance: 78.9
click at [79, 163] on div "attach_money ***" at bounding box center [150, 163] width 150 height 19
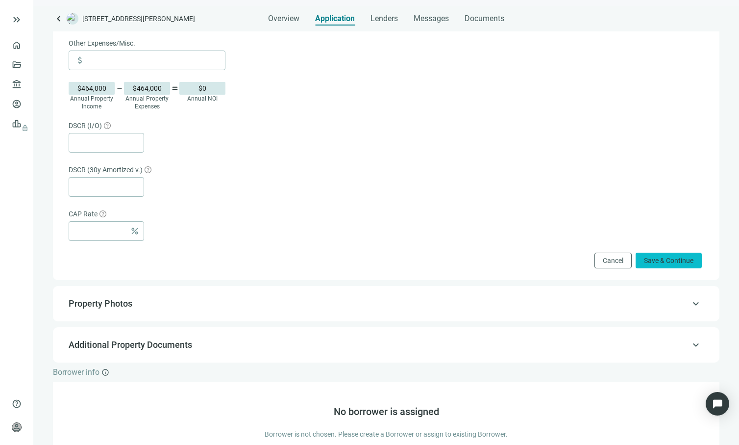
click at [659, 257] on span "Save & Continue" at bounding box center [669, 260] width 50 height 8
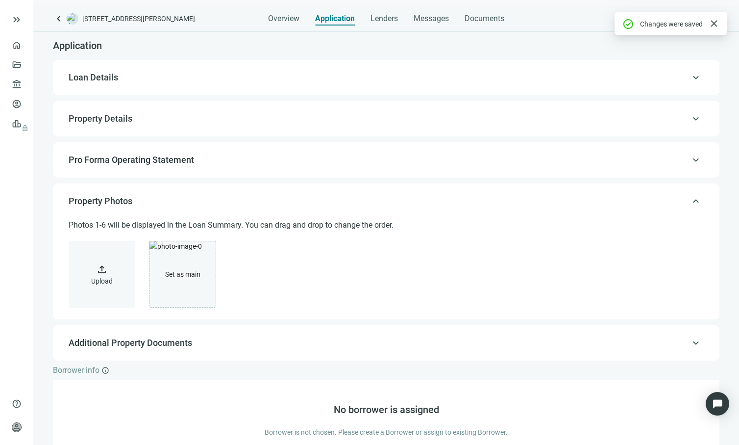
click at [274, 118] on span "Property Details" at bounding box center [385, 119] width 633 height 12
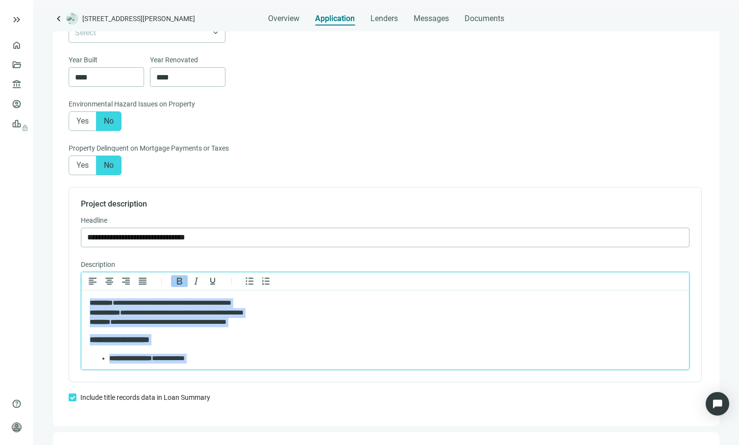
scroll to position [381, 0]
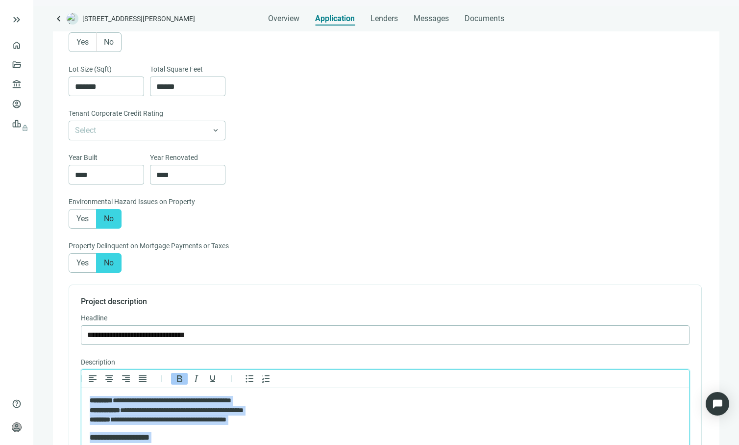
drag, startPoint x: 338, startPoint y: 459, endPoint x: 160, endPoint y: 781, distance: 368.4
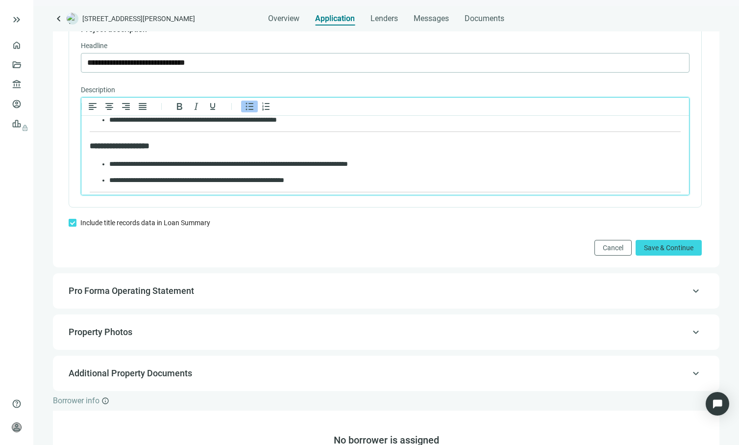
scroll to position [744, 0]
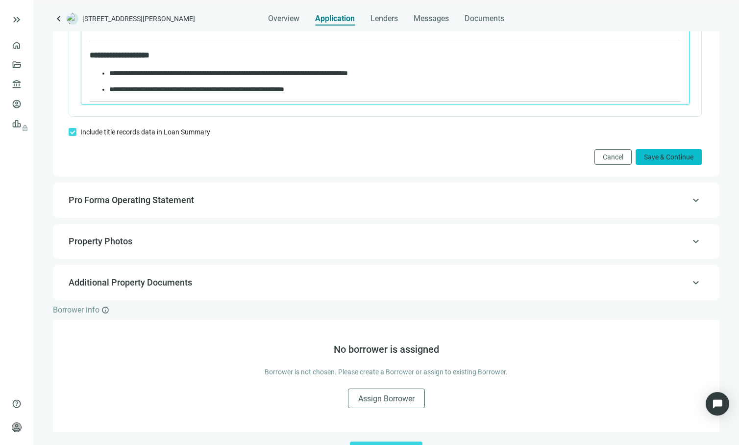
click at [655, 159] on span "Save & Continue" at bounding box center [669, 157] width 50 height 8
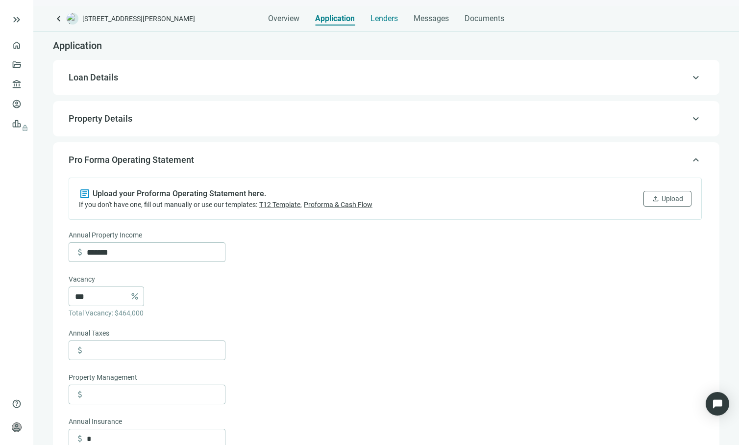
click at [380, 21] on span "Lenders" at bounding box center [384, 19] width 27 height 10
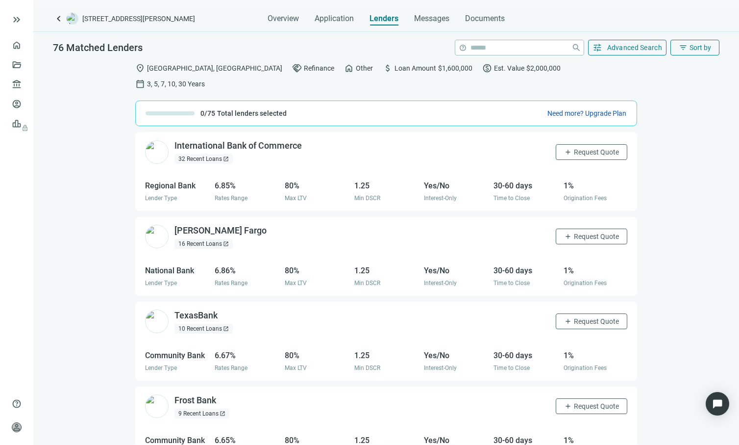
scroll to position [20, 0]
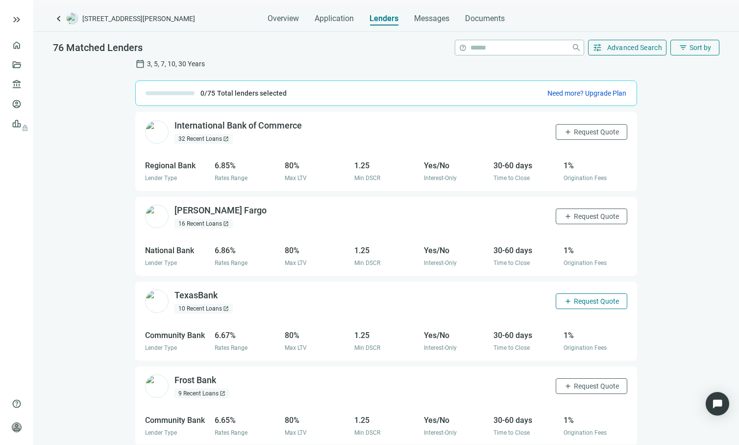
click at [568, 293] on button "add Request Quote" at bounding box center [592, 301] width 72 height 16
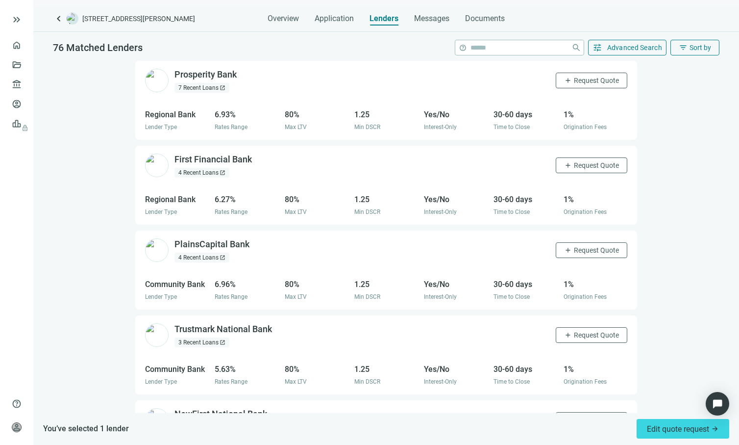
scroll to position [434, 0]
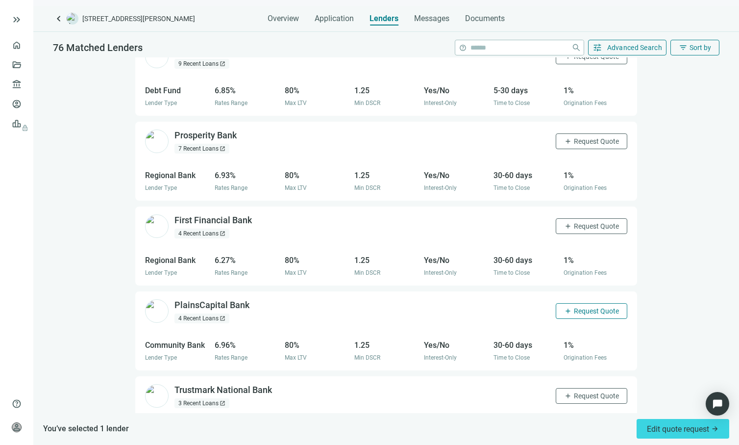
click at [574, 307] on span "Request Quote" at bounding box center [596, 311] width 45 height 8
click at [574, 222] on span "Request Quote" at bounding box center [596, 226] width 45 height 8
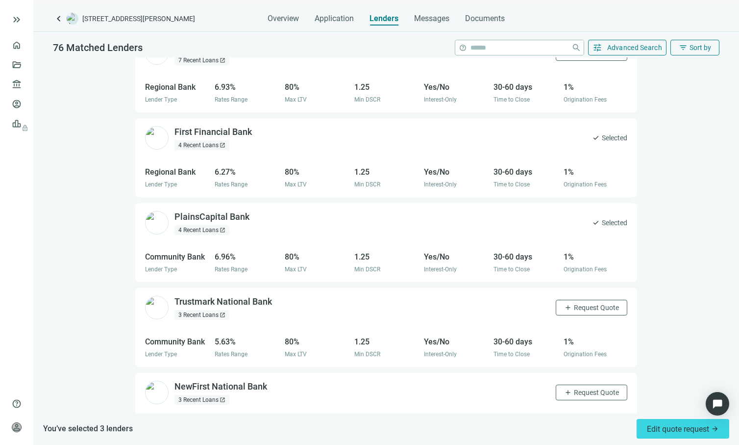
scroll to position [692, 0]
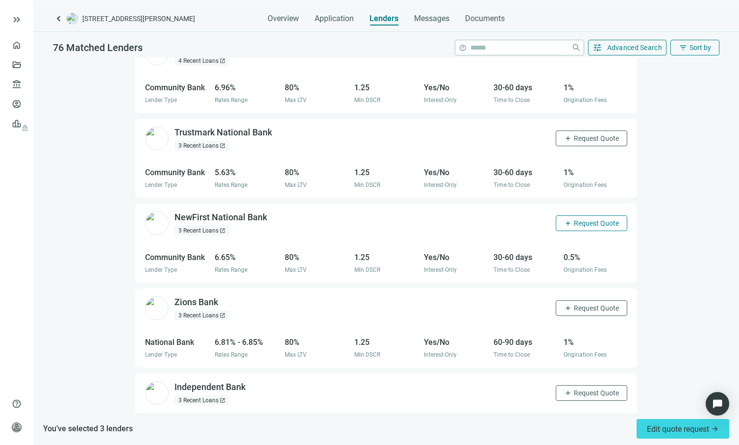
click at [564, 219] on span "add" at bounding box center [568, 223] width 8 height 8
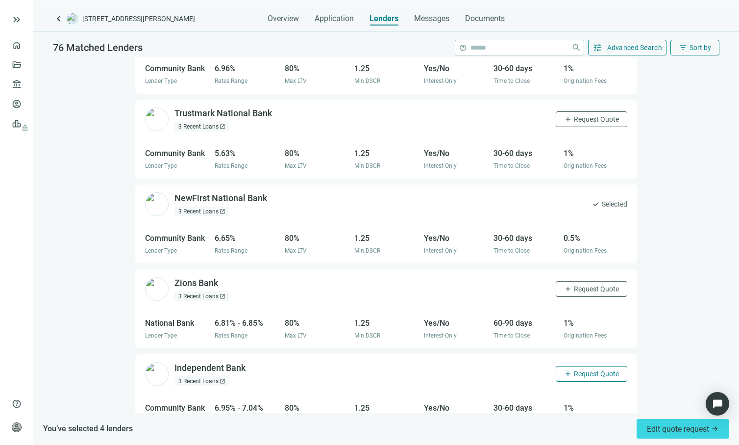
click at [574, 370] on span "Request Quote" at bounding box center [596, 374] width 45 height 8
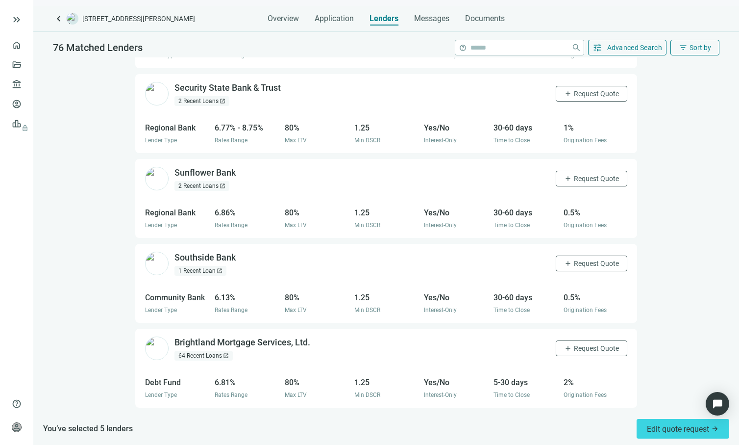
scroll to position [1131, 0]
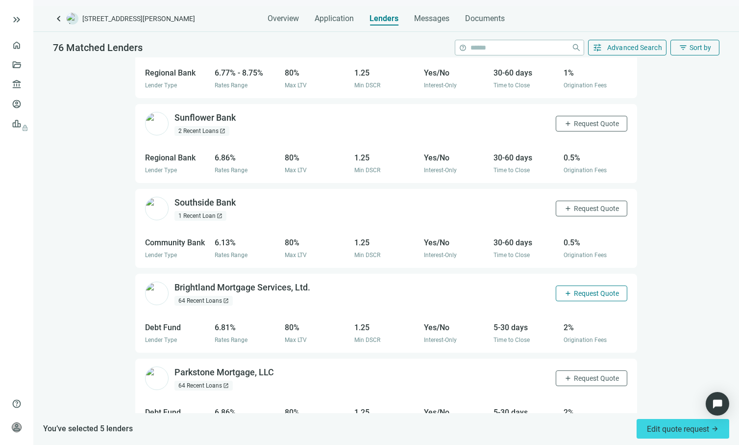
click at [575, 289] on span "Request Quote" at bounding box center [596, 293] width 45 height 8
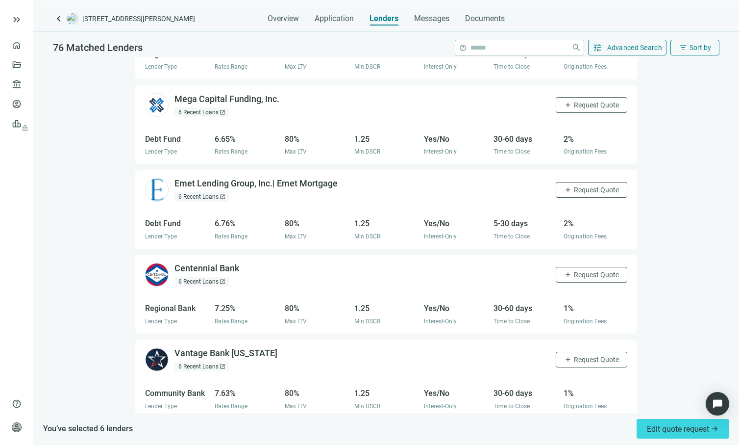
scroll to position [2803, 0]
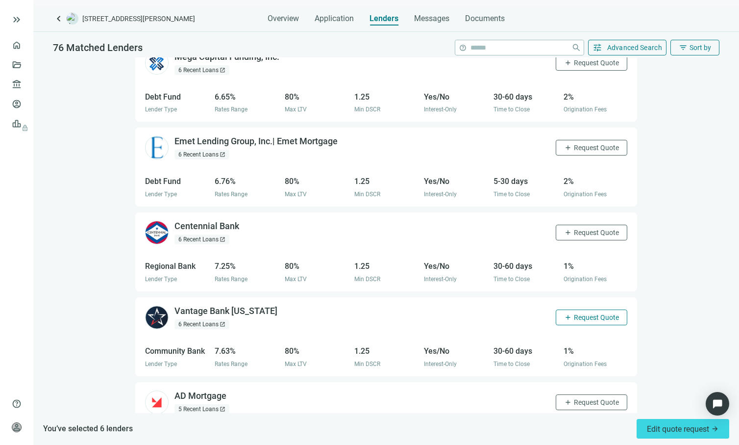
click at [579, 313] on span "Request Quote" at bounding box center [596, 317] width 45 height 8
click at [577, 228] on span "Request Quote" at bounding box center [596, 232] width 45 height 8
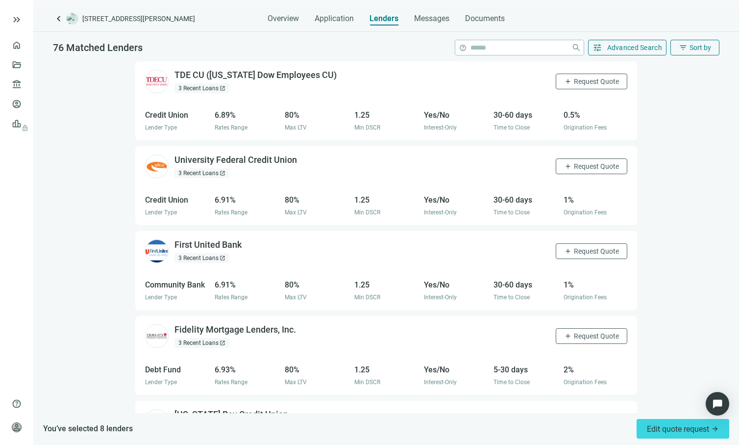
scroll to position [3708, 0]
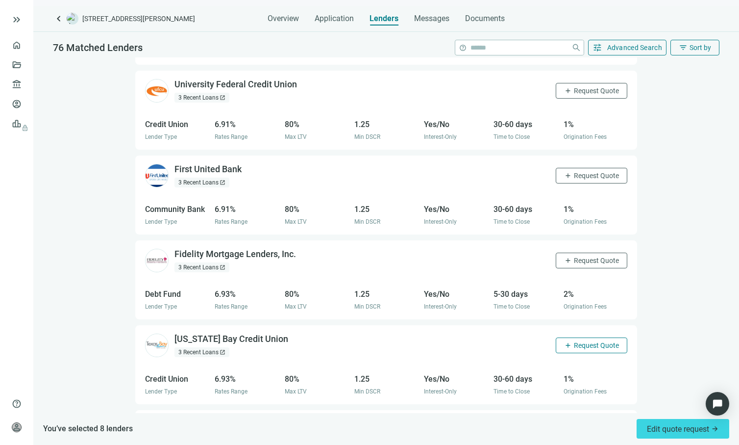
click at [578, 341] on span "Request Quote" at bounding box center [596, 345] width 45 height 8
click at [563, 168] on button "add Request Quote" at bounding box center [592, 176] width 72 height 16
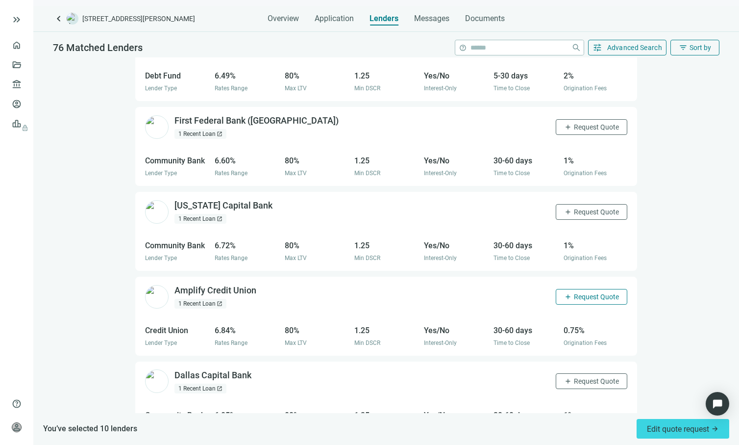
scroll to position [5334, 0]
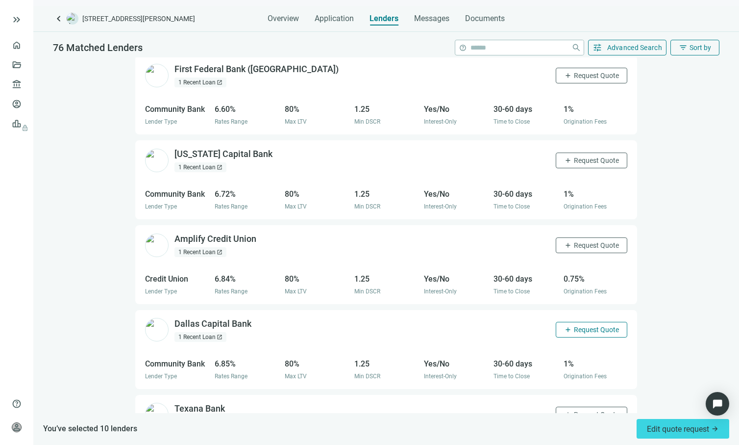
click at [574, 326] on span "Request Quote" at bounding box center [596, 330] width 45 height 8
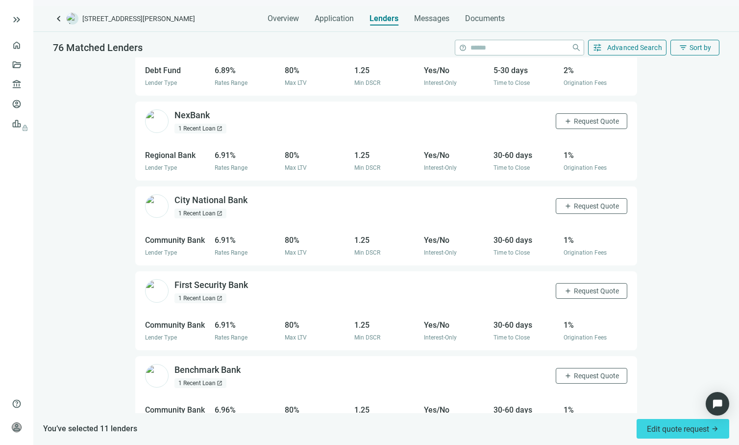
scroll to position [6106, 0]
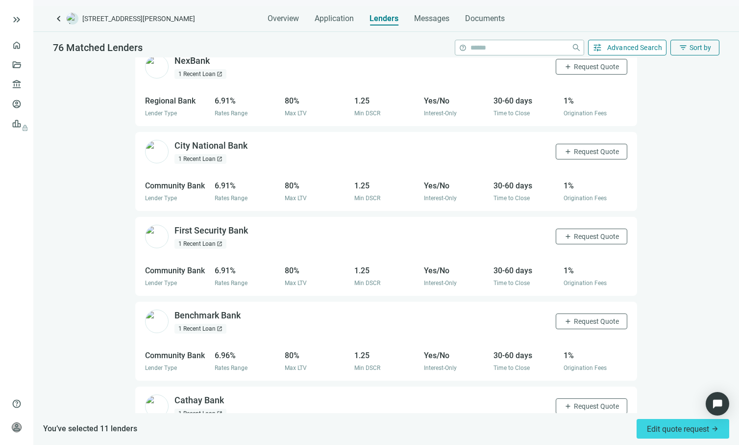
click at [609, 46] on span "Advanced Search" at bounding box center [634, 48] width 55 height 8
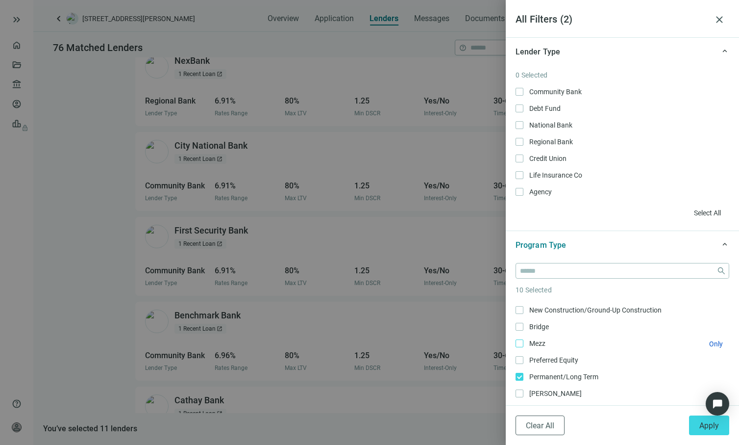
scroll to position [0, 0]
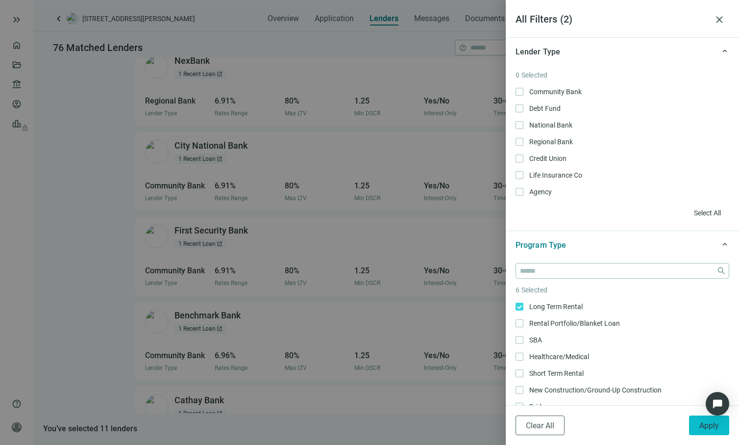
click at [702, 427] on span "Apply" at bounding box center [710, 425] width 20 height 9
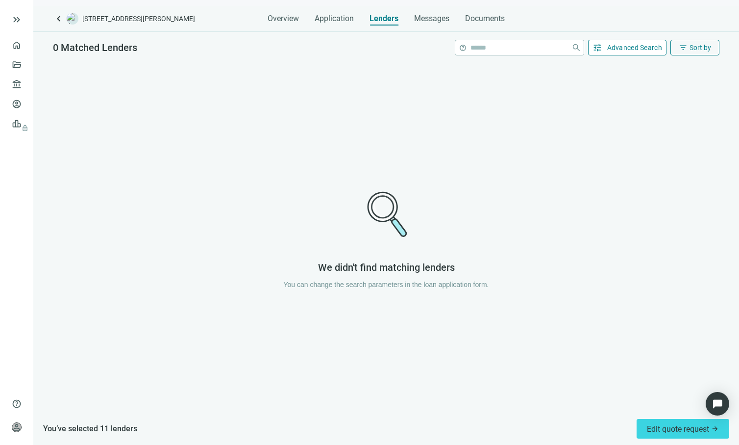
click at [632, 51] on button "tune Advanced Search" at bounding box center [627, 48] width 79 height 16
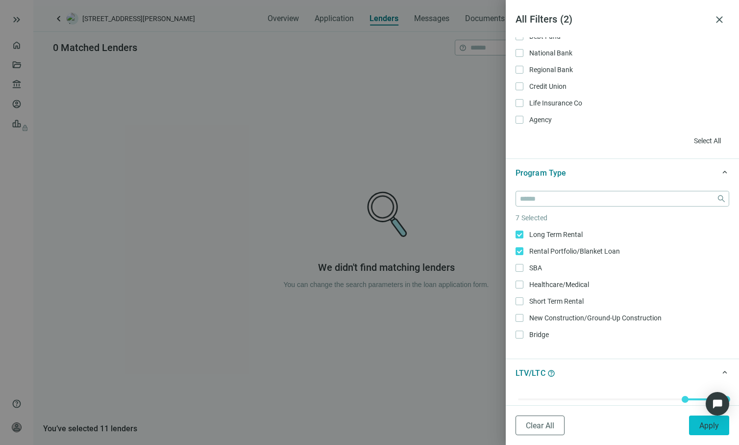
click at [695, 423] on button "Apply" at bounding box center [709, 425] width 40 height 20
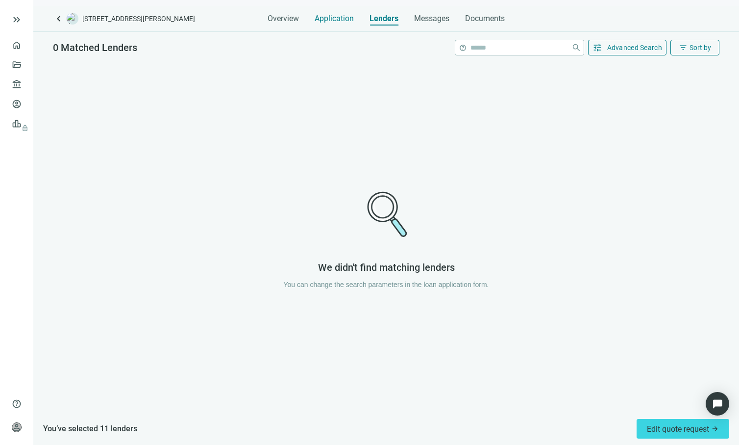
click at [324, 19] on span "Application" at bounding box center [334, 19] width 39 height 10
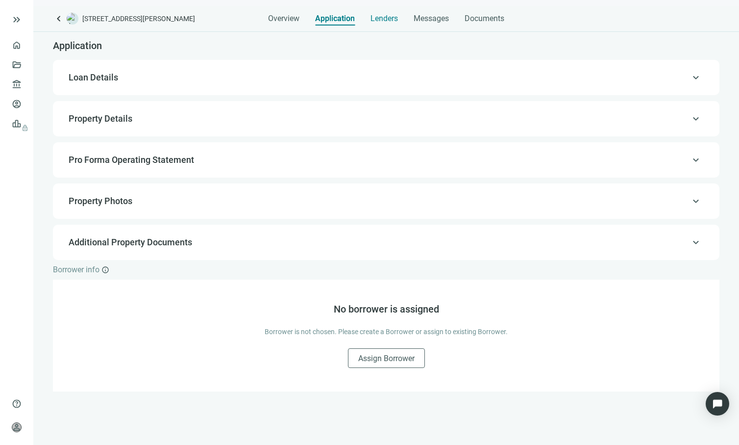
click at [381, 18] on span "Lenders" at bounding box center [384, 19] width 27 height 10
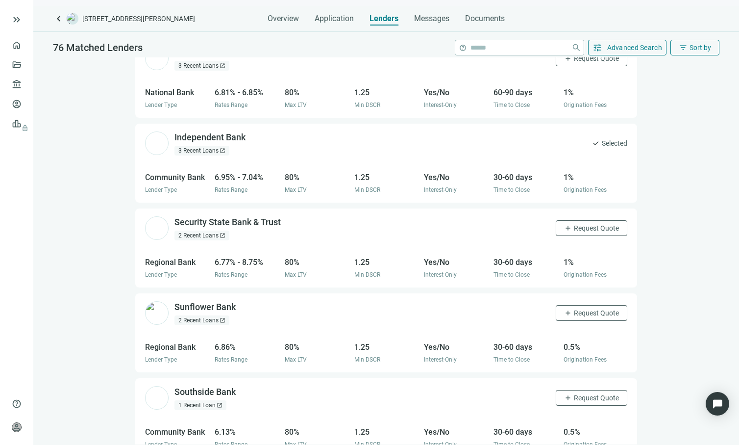
scroll to position [1129, 0]
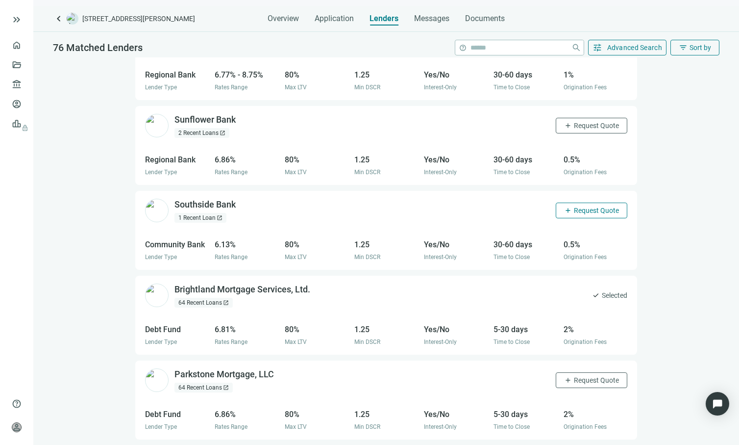
click at [574, 206] on span "Request Quote" at bounding box center [596, 210] width 45 height 8
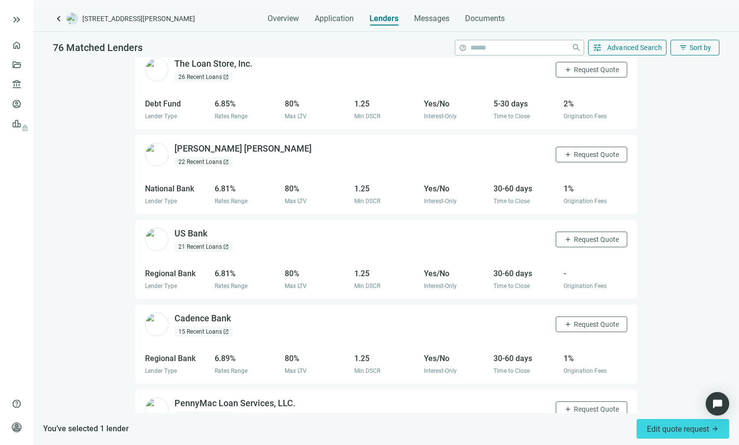
scroll to position [1746, 0]
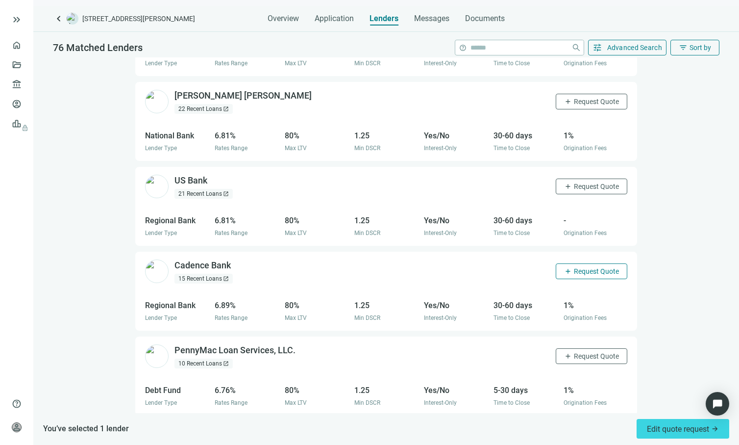
click at [574, 267] on span "Request Quote" at bounding box center [596, 271] width 45 height 8
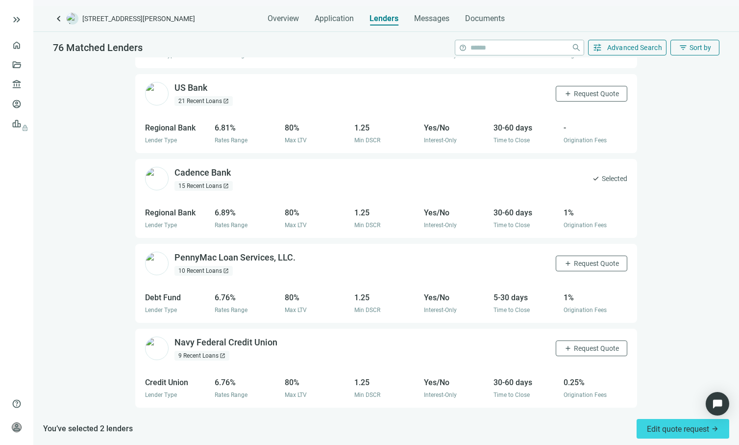
scroll to position [1345, 0]
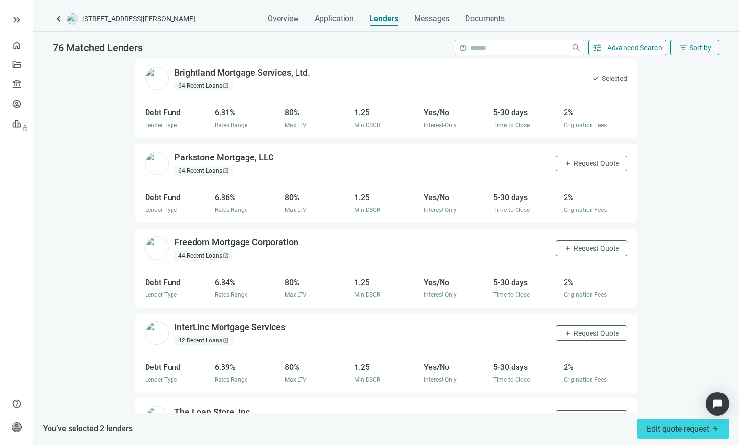
click at [619, 48] on span "Advanced Search" at bounding box center [634, 48] width 55 height 8
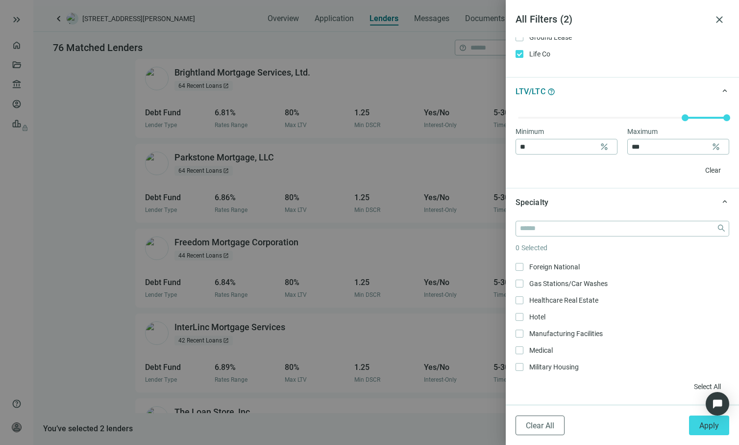
scroll to position [0, 0]
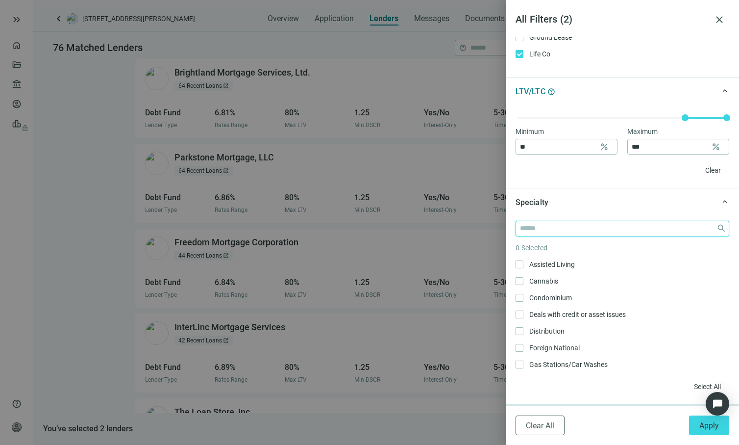
click at [555, 228] on input "search" at bounding box center [616, 228] width 193 height 15
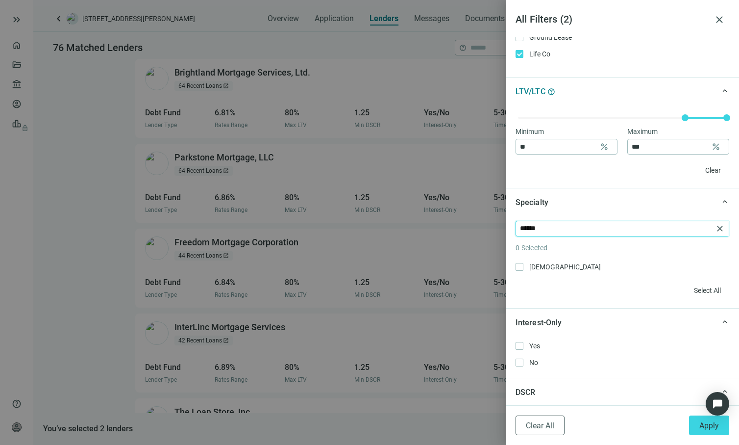
type input "******"
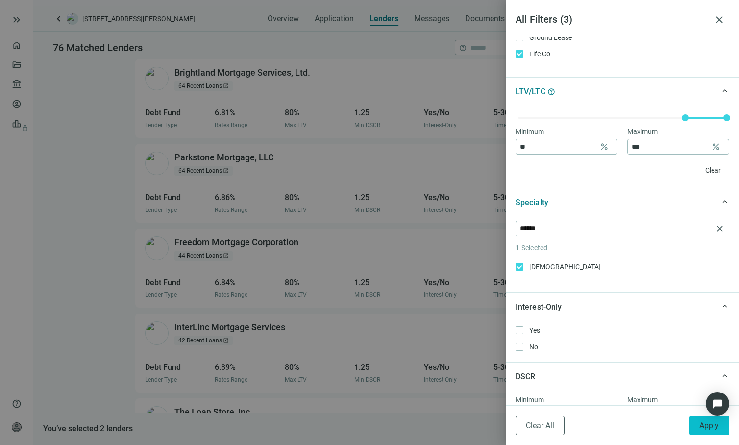
click at [705, 425] on span "Apply" at bounding box center [710, 425] width 20 height 9
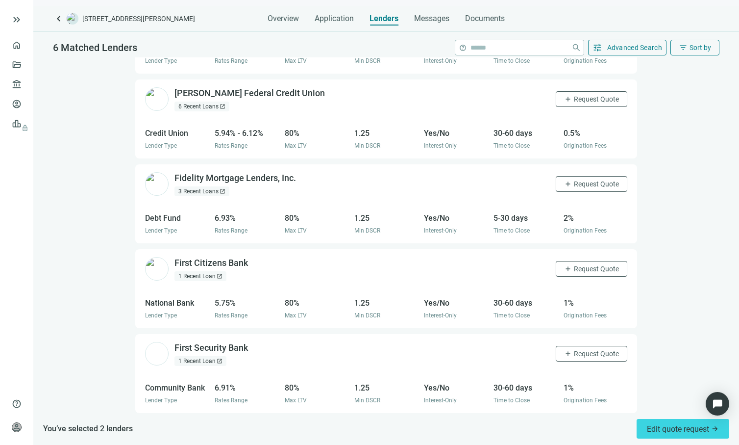
scroll to position [203, 0]
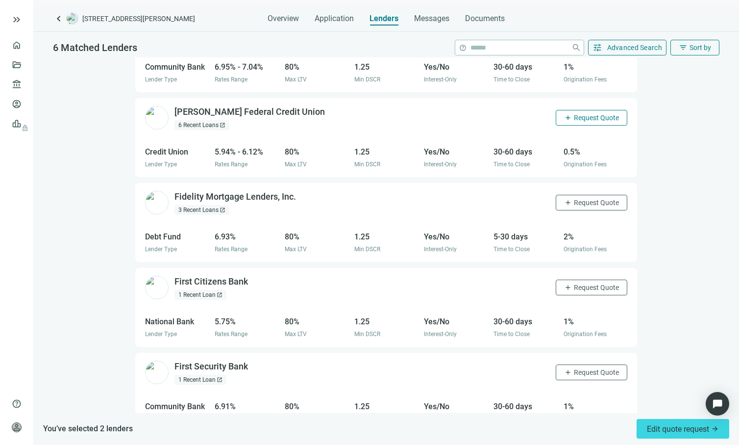
click at [574, 114] on span "Request Quote" at bounding box center [596, 118] width 45 height 8
click at [577, 199] on span "Request Quote" at bounding box center [596, 203] width 45 height 8
click at [564, 364] on button "add Request Quote" at bounding box center [592, 372] width 72 height 16
click at [219, 205] on div "3 Recent Loans open_in_new" at bounding box center [202, 210] width 55 height 10
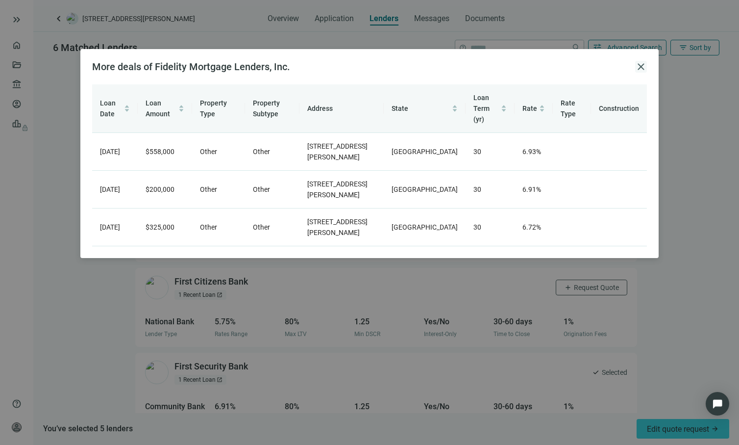
click at [641, 66] on span "close" at bounding box center [641, 67] width 12 height 12
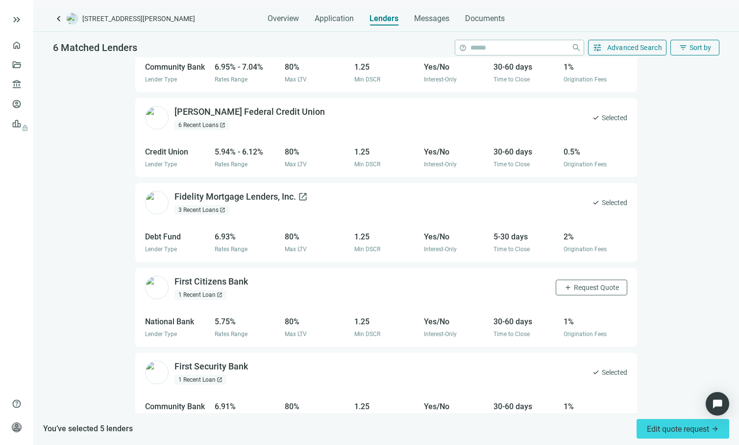
click at [200, 191] on div "Fidelity Mortgage Lenders, Inc. open_in_new" at bounding box center [241, 197] width 133 height 12
click at [224, 360] on div "First Security Bank open_in_new" at bounding box center [217, 366] width 85 height 12
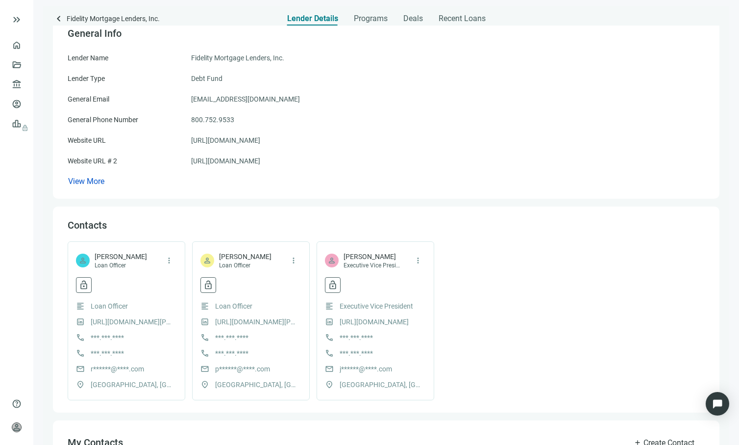
scroll to position [261, 0]
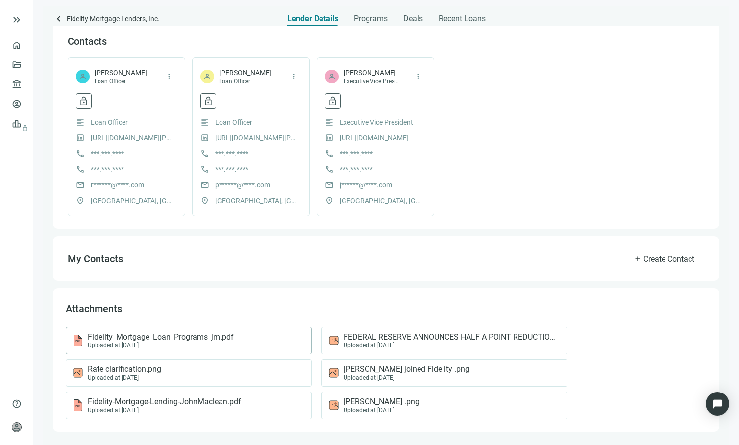
click at [176, 342] on div "Uploaded at 09.24.2024" at bounding box center [161, 345] width 146 height 7
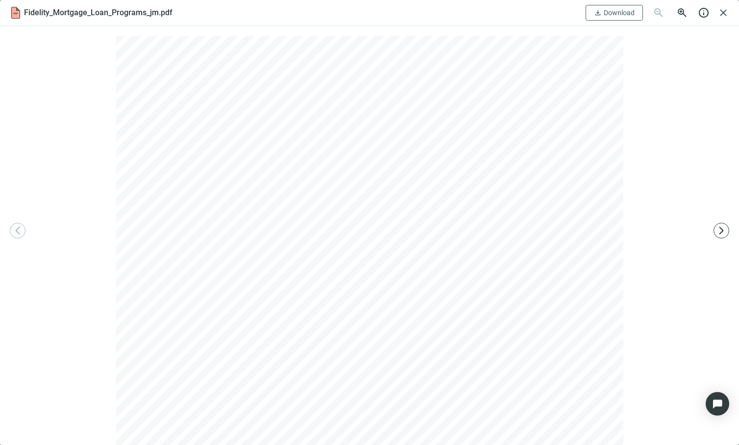
scroll to position [17, 0]
click at [722, 14] on span "close" at bounding box center [724, 13] width 12 height 12
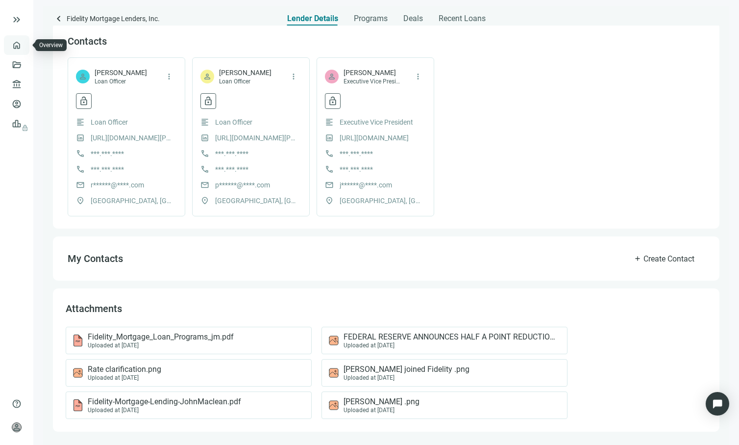
click at [25, 44] on link "Overview" at bounding box center [39, 45] width 29 height 8
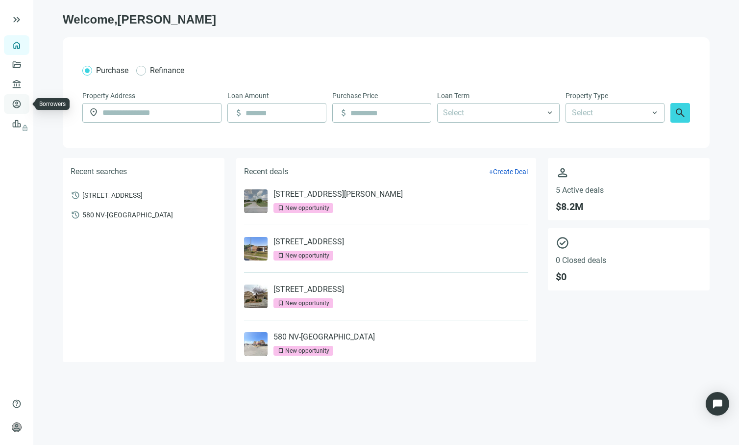
click at [25, 106] on link "Borrowers" at bounding box center [41, 104] width 32 height 8
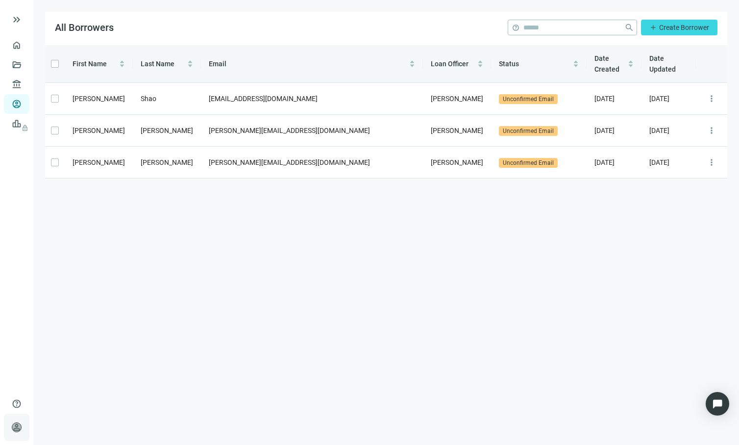
click at [16, 433] on div "person Mike Hernandez Kovo Capital keyboard_arrow_right" at bounding box center [16, 426] width 25 height 27
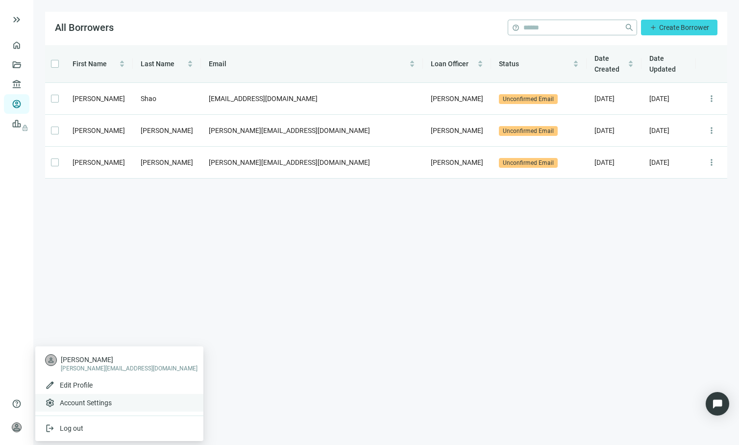
click at [84, 398] on span "Account Settings" at bounding box center [86, 403] width 52 height 10
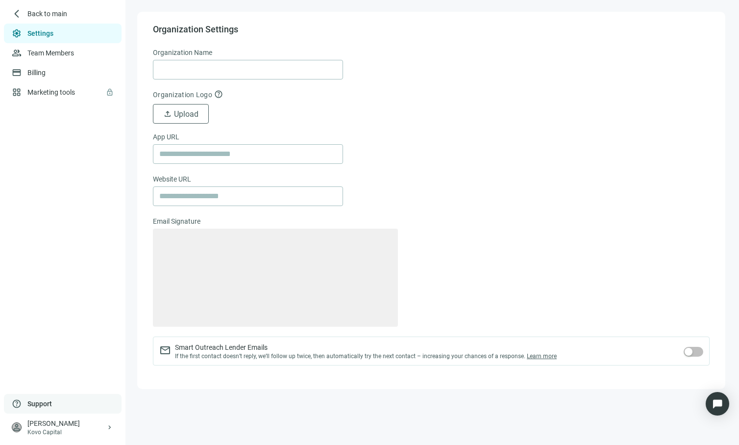
type input "**********"
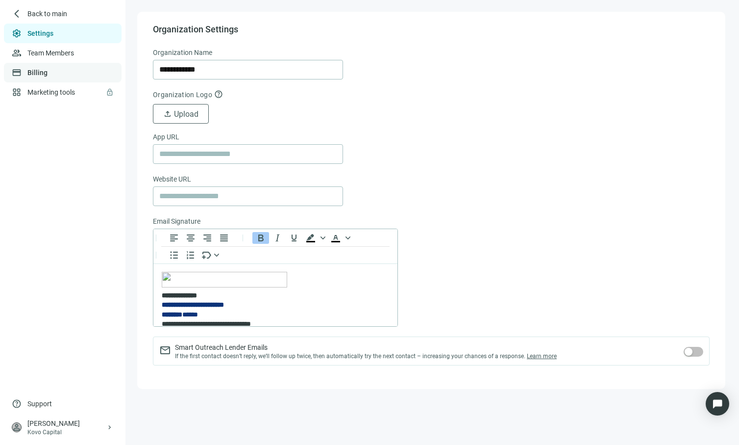
click at [39, 73] on link "Billing" at bounding box center [37, 73] width 20 height 8
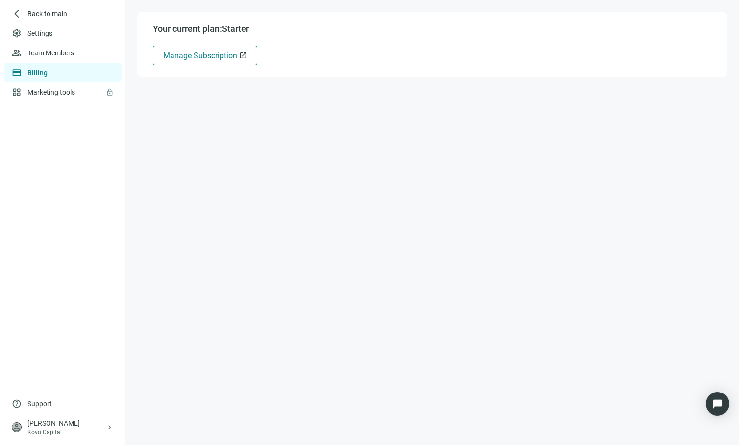
click at [202, 55] on span "Manage Subscription" at bounding box center [200, 55] width 74 height 9
click at [46, 13] on span "Back to main" at bounding box center [47, 14] width 40 height 10
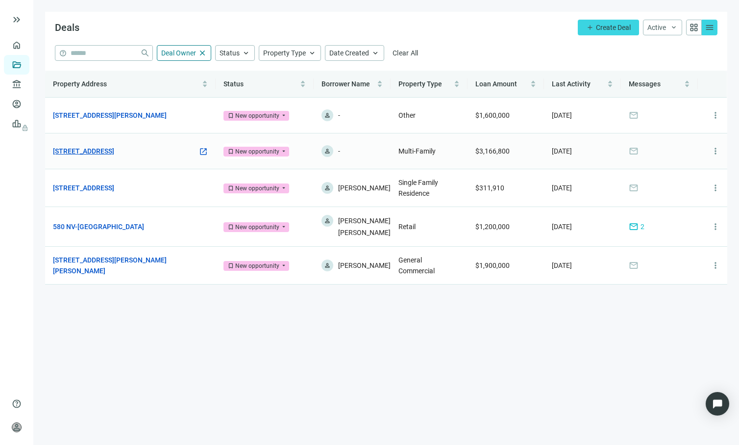
click at [106, 151] on link "[STREET_ADDRESS]" at bounding box center [83, 151] width 61 height 11
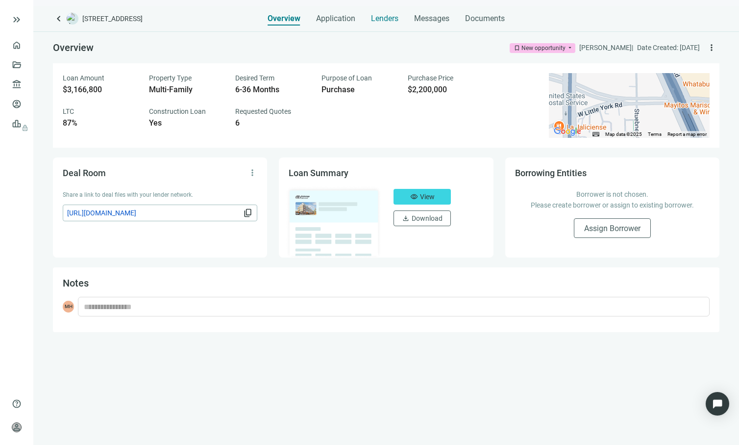
click at [380, 18] on span "Lenders" at bounding box center [384, 19] width 27 height 10
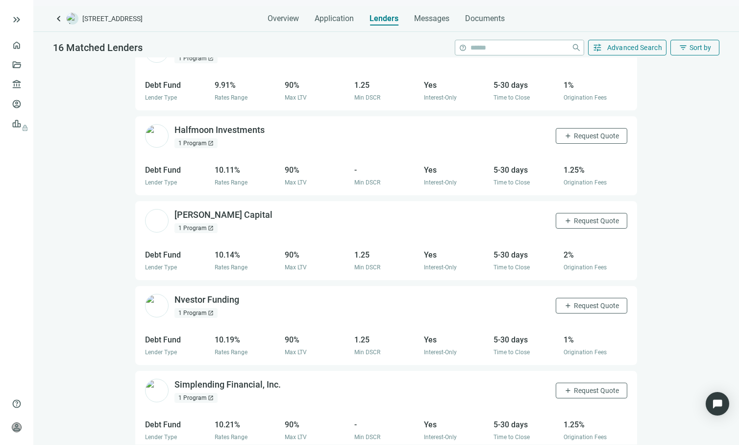
scroll to position [777, 0]
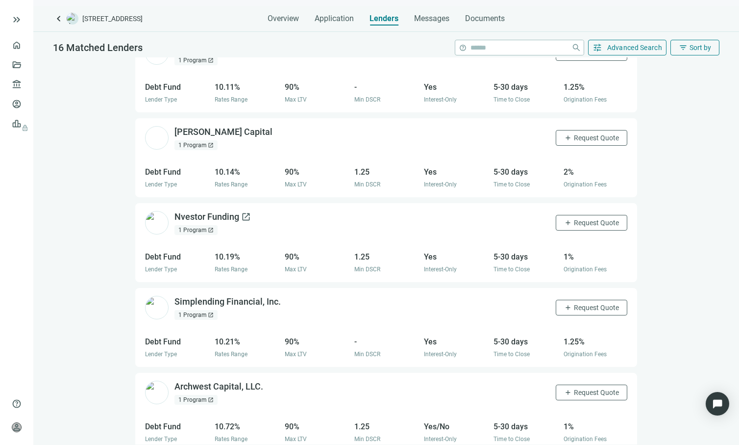
click at [224, 211] on div "Nvestor Funding open_in_new" at bounding box center [213, 217] width 76 height 12
click at [257, 296] on div "Simplending Financial, Inc. open_in_new" at bounding box center [234, 302] width 118 height 12
click at [215, 126] on div "Macoy Capital open_in_new" at bounding box center [230, 132] width 110 height 12
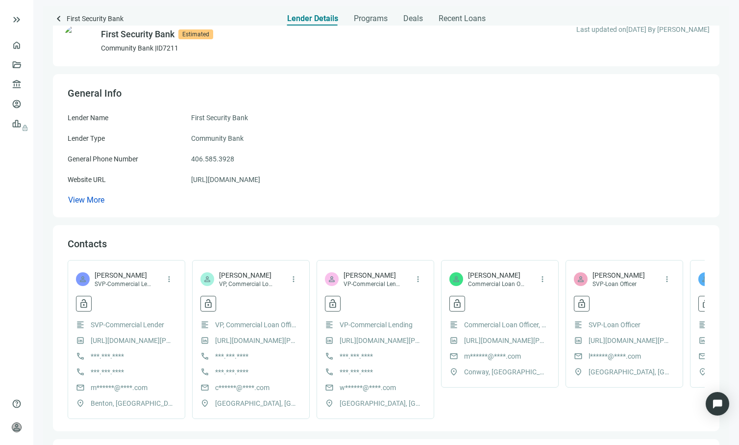
scroll to position [165, 0]
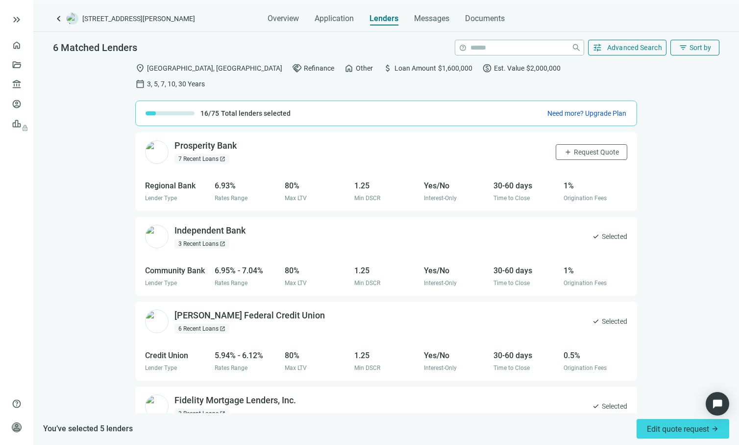
scroll to position [203, 0]
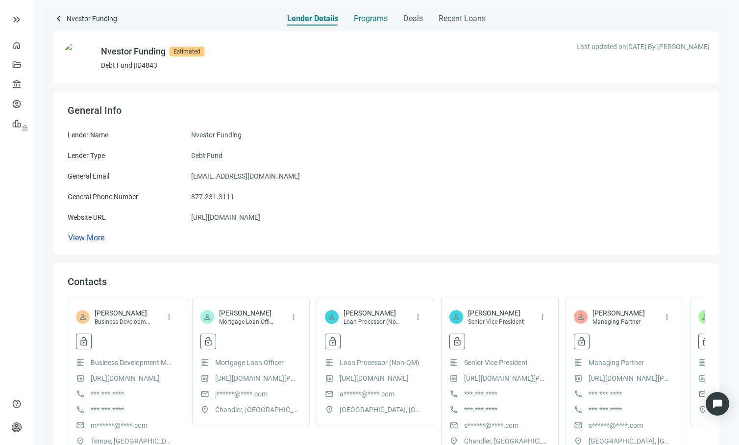
click at [368, 20] on span "Programs" at bounding box center [371, 19] width 34 height 10
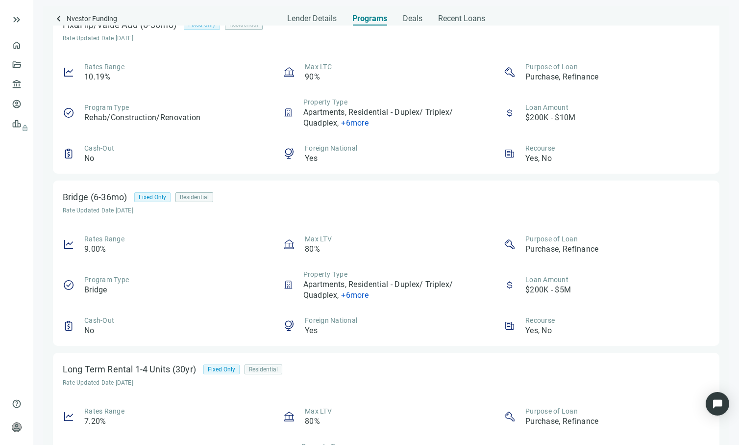
scroll to position [442, 0]
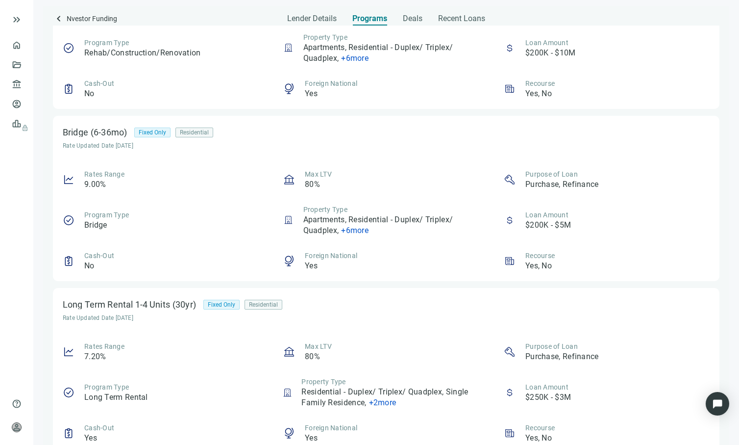
click at [356, 232] on span "+ 6 more" at bounding box center [354, 230] width 27 height 9
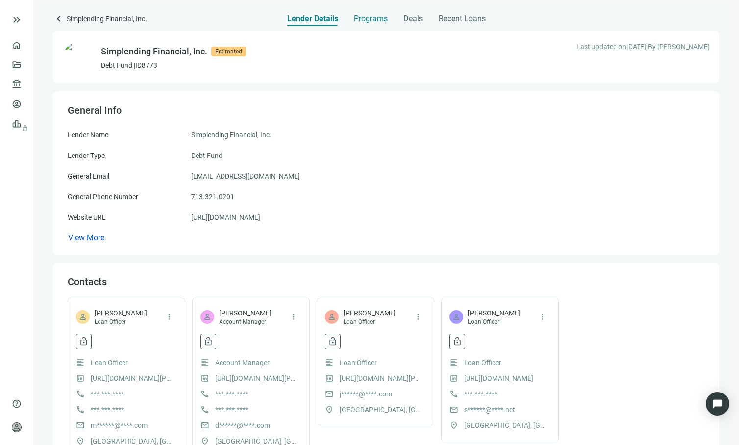
click at [371, 17] on span "Programs" at bounding box center [371, 19] width 34 height 10
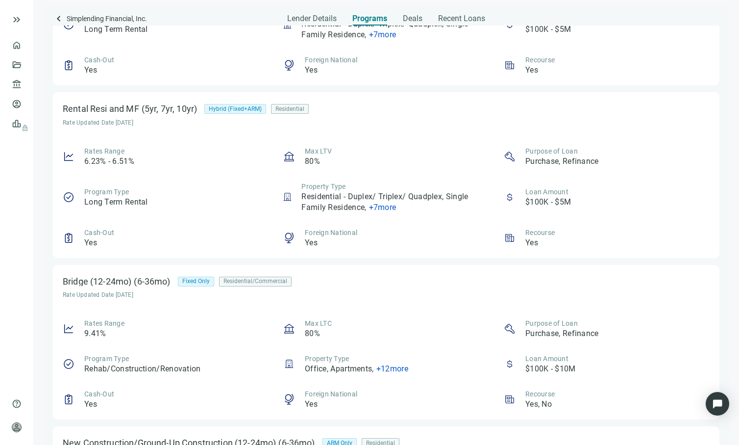
scroll to position [319, 0]
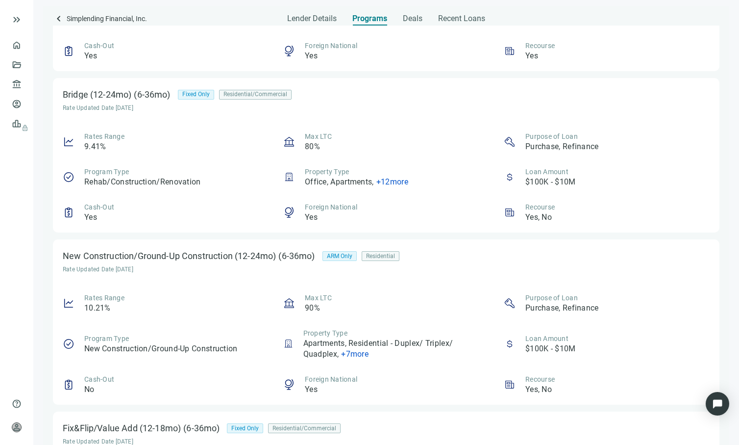
click at [390, 180] on span "+ 12 more" at bounding box center [393, 181] width 32 height 9
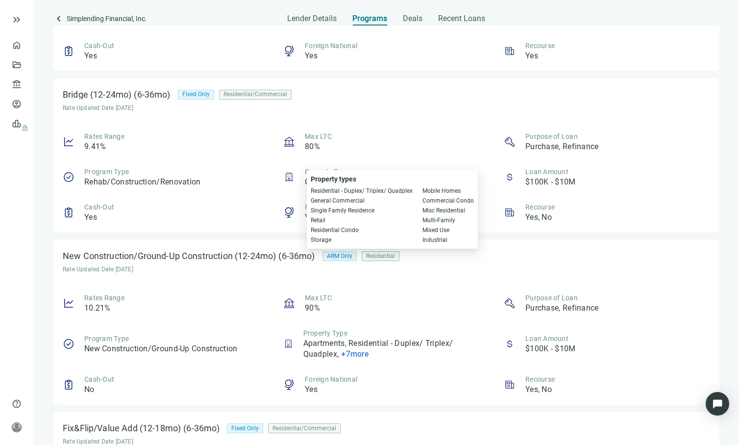
scroll to position [445, 0]
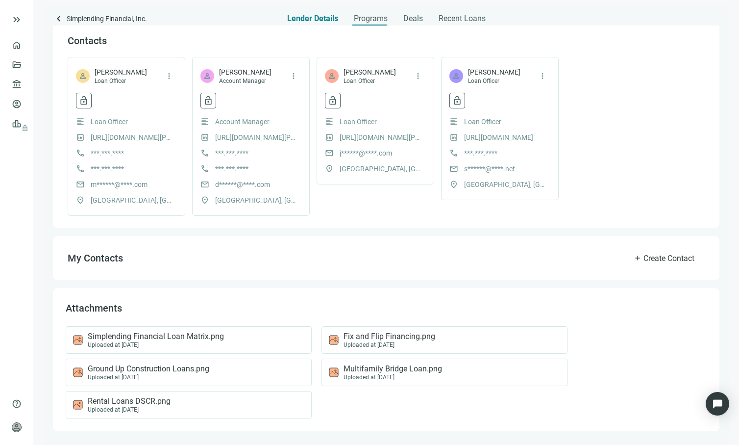
scroll to position [240, 0]
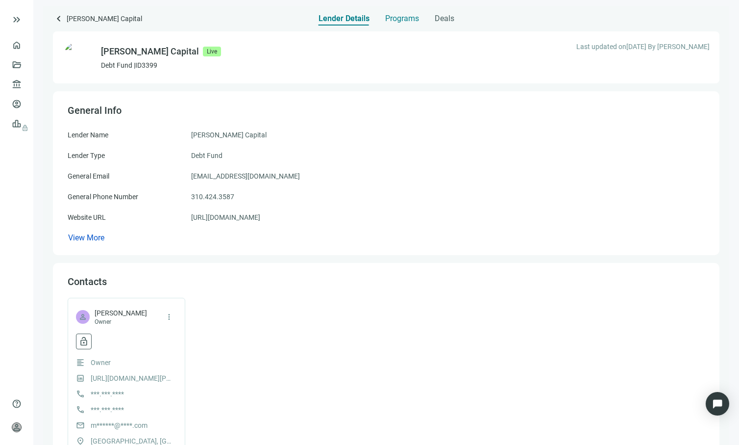
click at [393, 22] on span "Programs" at bounding box center [402, 19] width 34 height 10
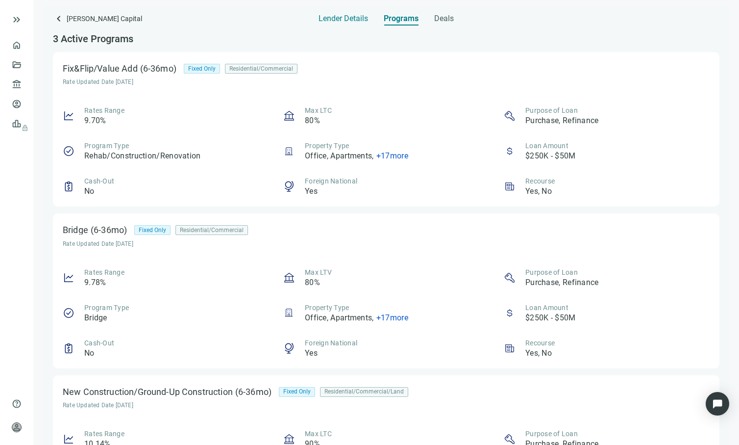
click at [356, 19] on span "Lender Details" at bounding box center [344, 19] width 50 height 10
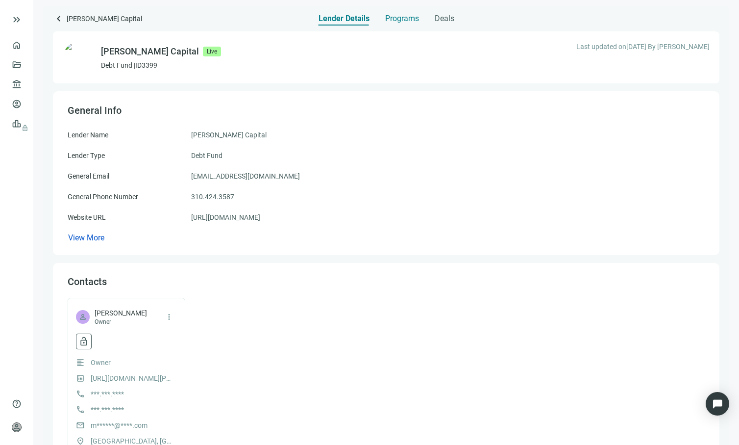
click at [395, 20] on span "Programs" at bounding box center [402, 19] width 34 height 10
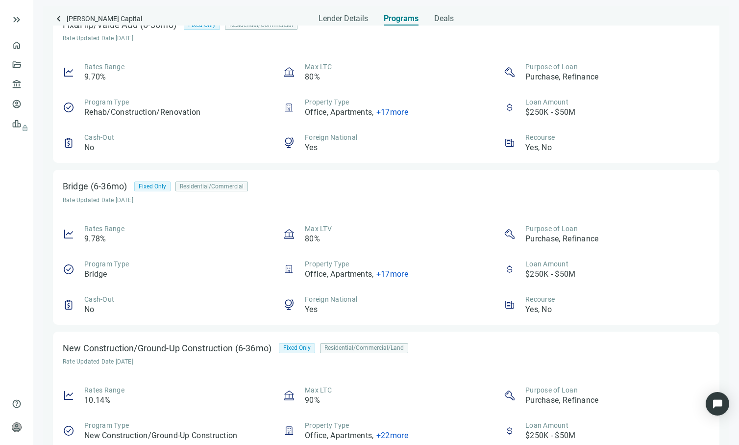
scroll to position [88, 0]
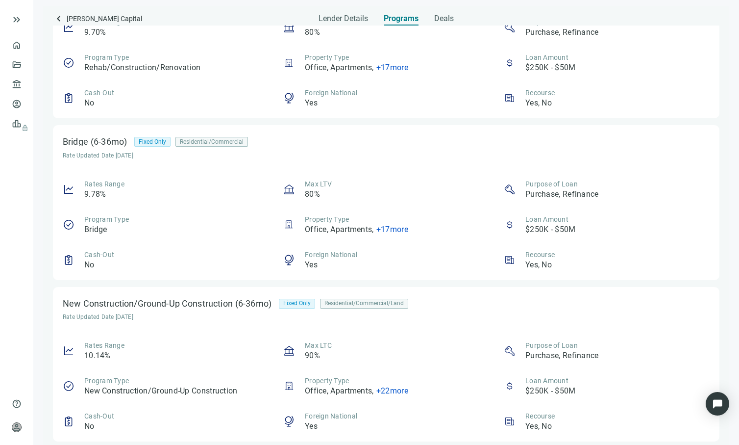
click at [382, 226] on span "+ 17 more" at bounding box center [393, 229] width 32 height 9
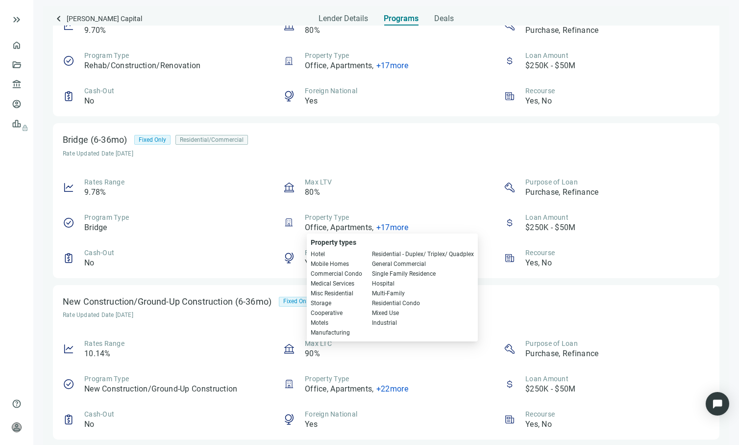
scroll to position [0, 0]
